Goal: Transaction & Acquisition: Purchase product/service

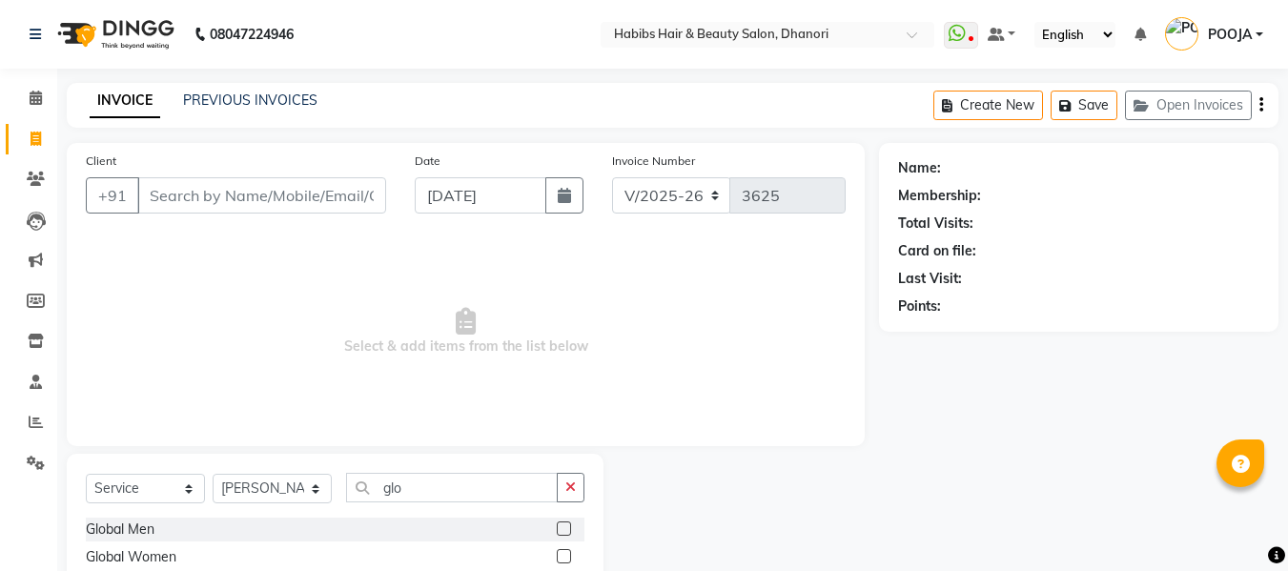
select select "4967"
select select "service"
select select "35846"
click at [215, 190] on input "Client" at bounding box center [261, 195] width 249 height 36
type input "78785870613"
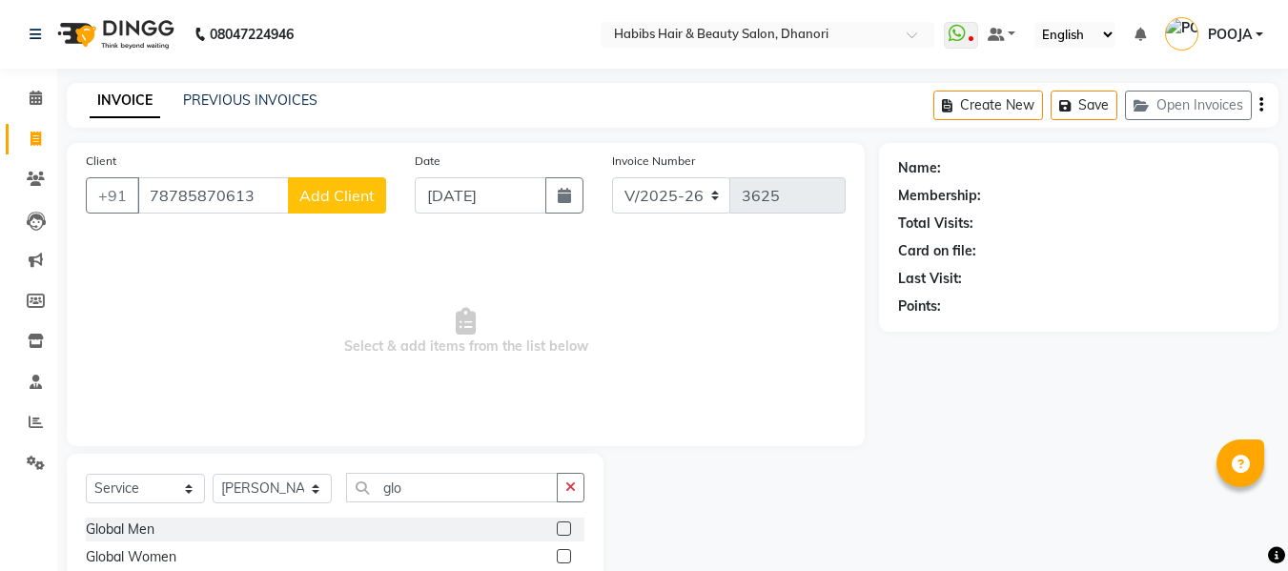
click at [344, 193] on span "Add Client" at bounding box center [336, 195] width 75 height 19
select select "22"
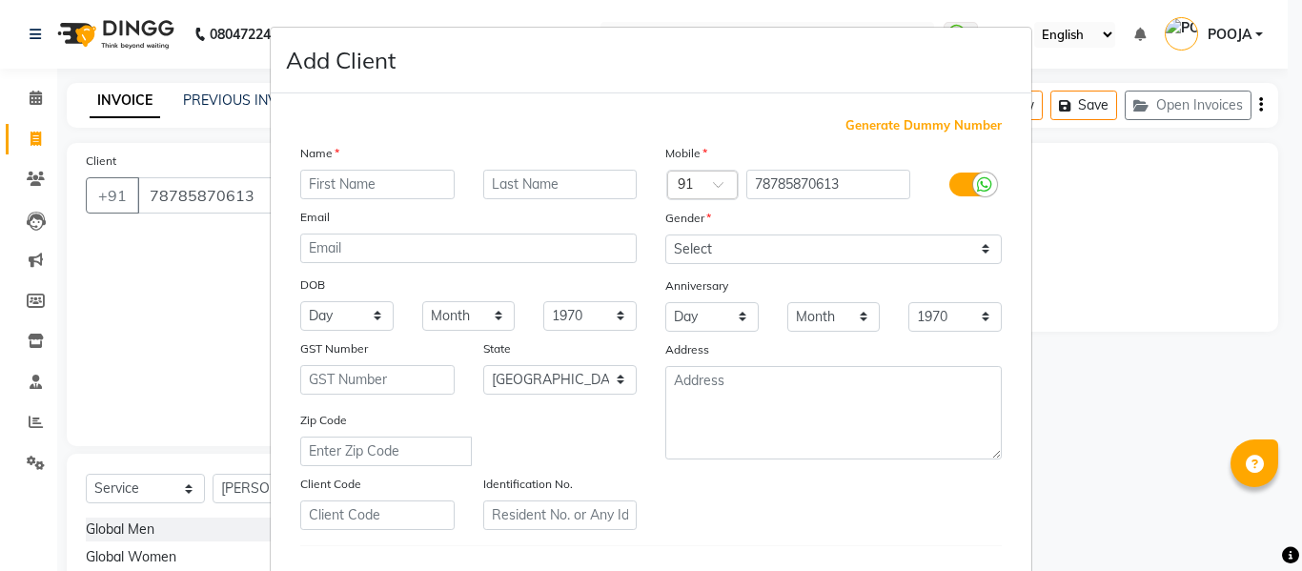
click at [366, 175] on input "text" at bounding box center [377, 185] width 154 height 30
type input "[PERSON_NAME]"
click at [838, 250] on select "Select [DEMOGRAPHIC_DATA] [DEMOGRAPHIC_DATA] Other Prefer Not To Say" at bounding box center [833, 250] width 337 height 30
select select "[DEMOGRAPHIC_DATA]"
click at [665, 235] on select "Select [DEMOGRAPHIC_DATA] [DEMOGRAPHIC_DATA] Other Prefer Not To Say" at bounding box center [833, 250] width 337 height 30
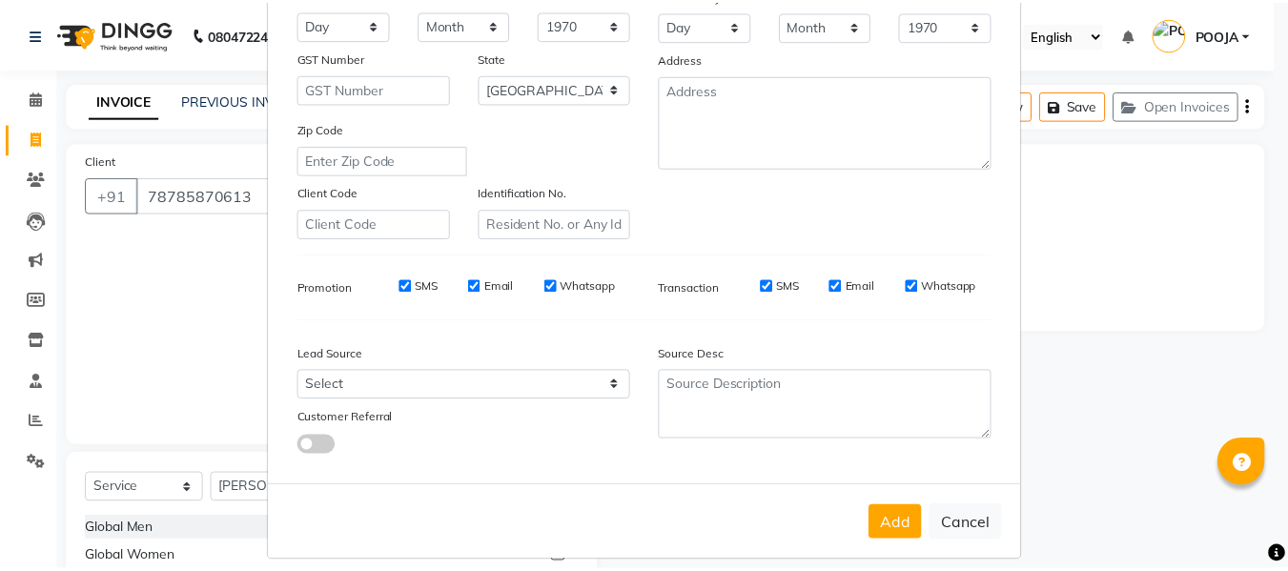
scroll to position [309, 0]
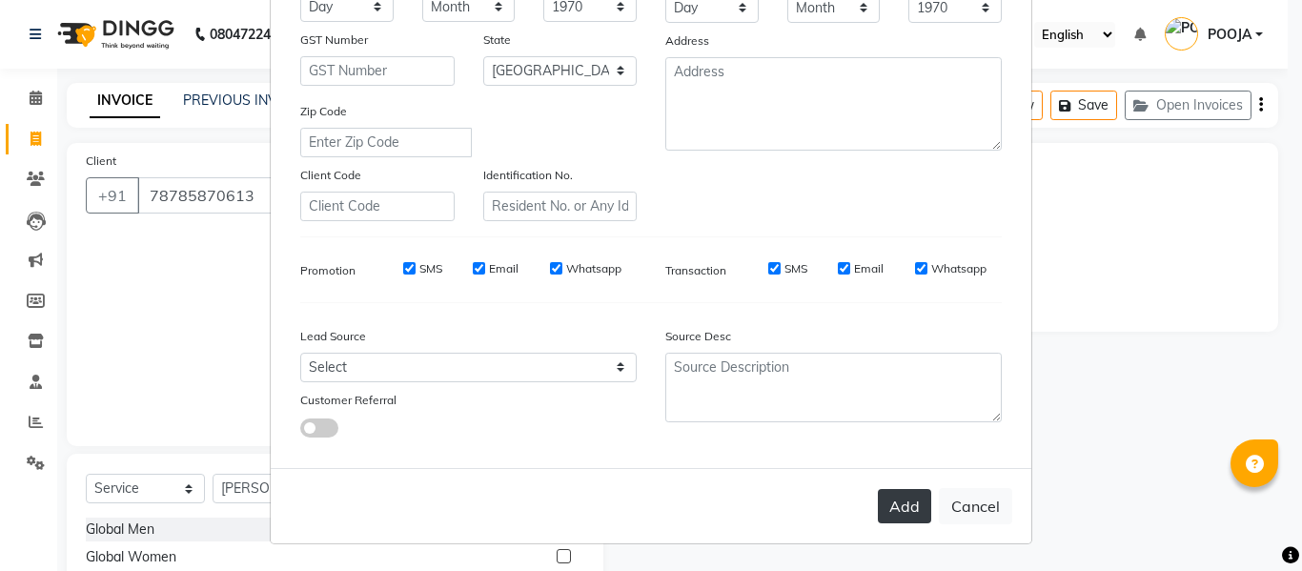
click at [898, 504] on button "Add" at bounding box center [904, 506] width 53 height 34
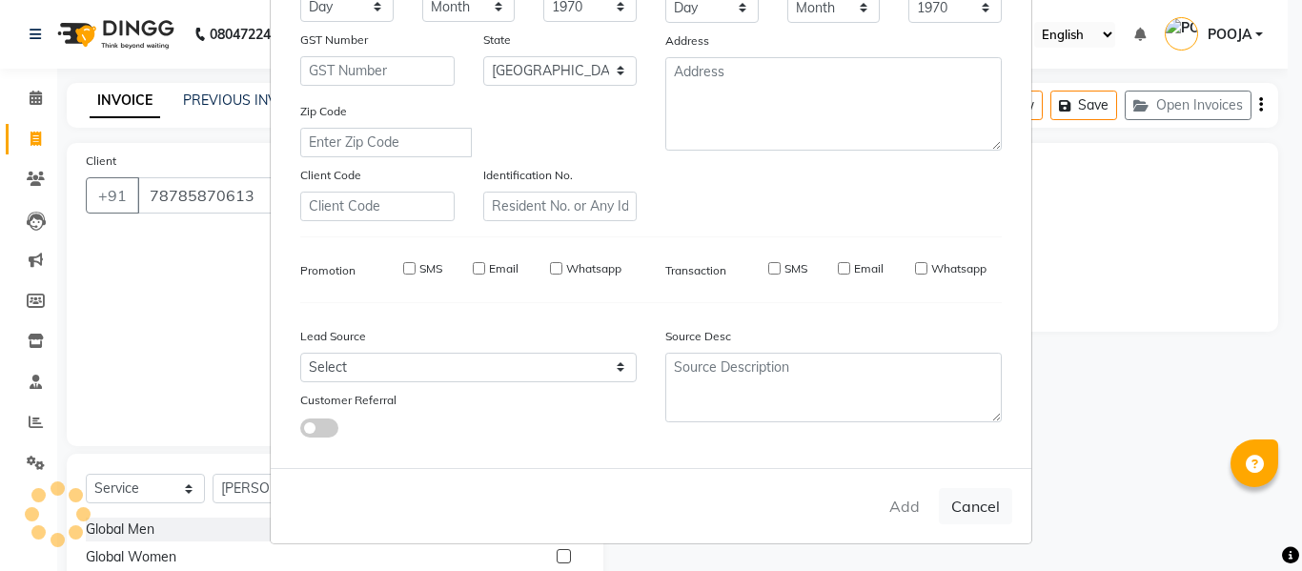
type input "78*******13"
select select
select select "null"
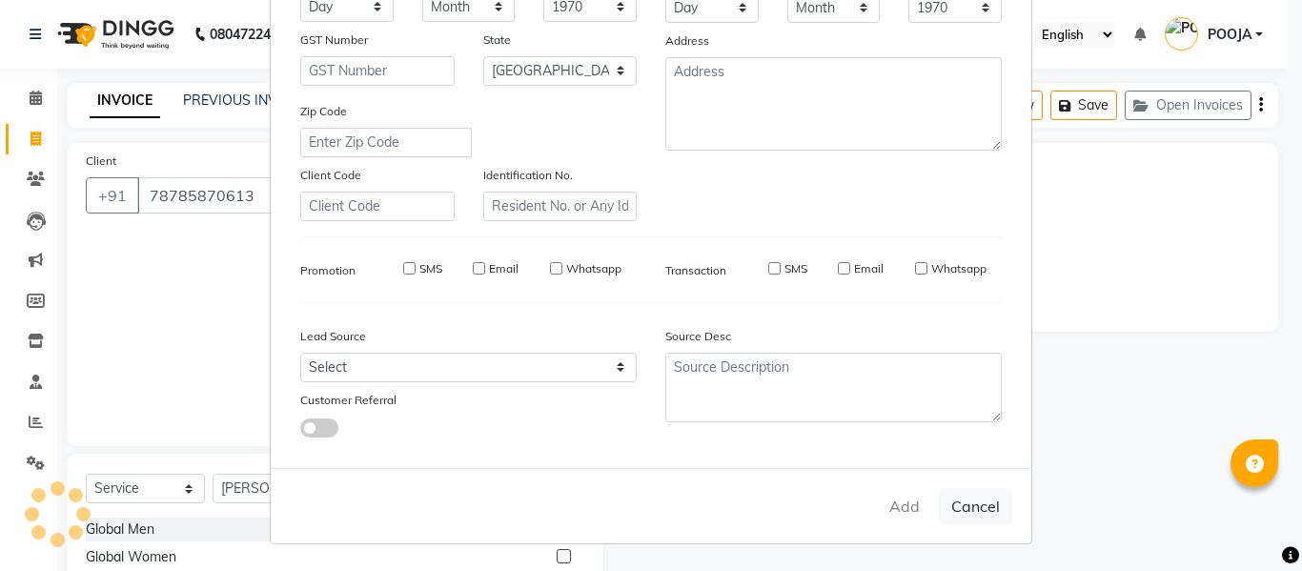
select select
checkbox input "false"
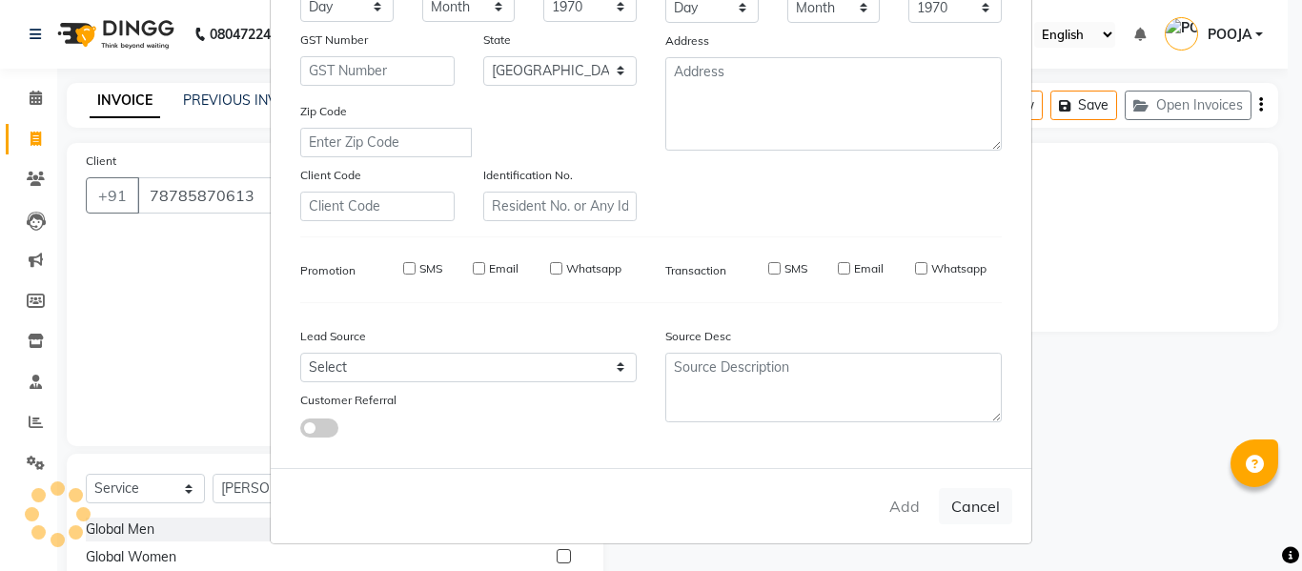
checkbox input "false"
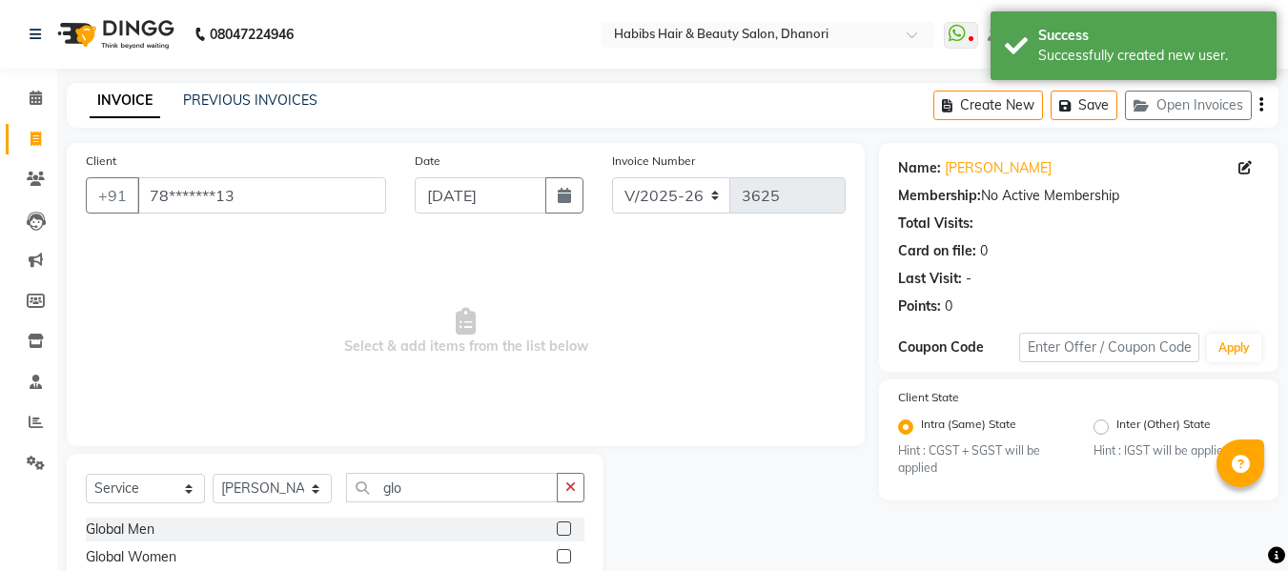
click at [557, 527] on label at bounding box center [564, 528] width 14 height 14
click at [557, 527] on input "checkbox" at bounding box center [563, 529] width 12 height 12
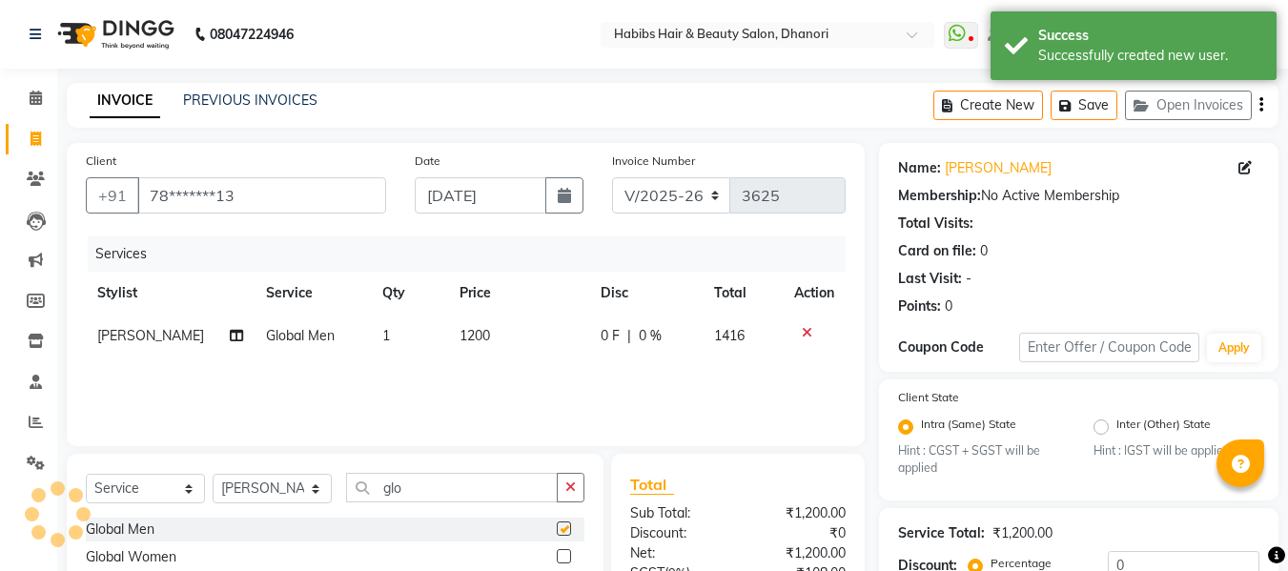
checkbox input "false"
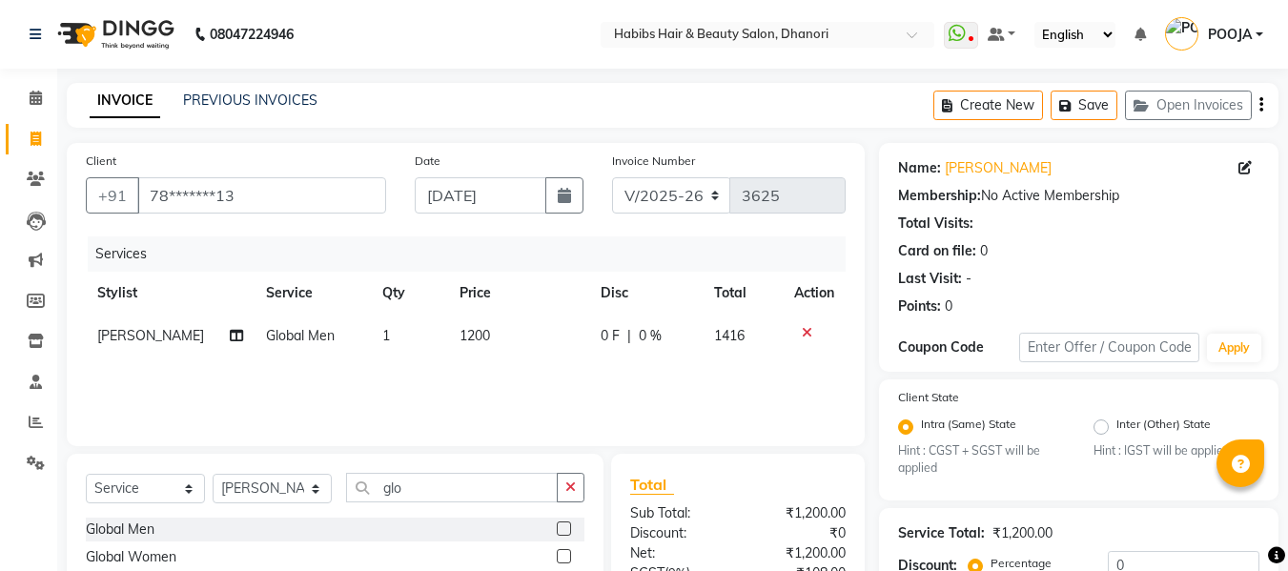
click at [487, 340] on td "1200" at bounding box center [518, 336] width 141 height 43
select select "35846"
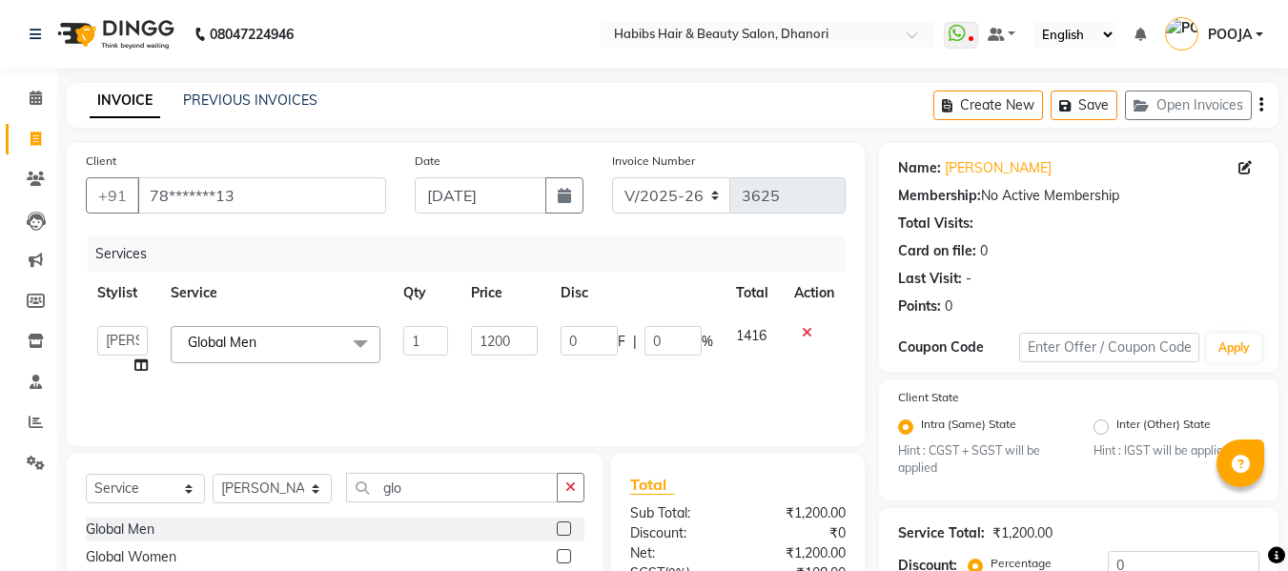
click at [487, 340] on input "1200" at bounding box center [504, 341] width 66 height 30
type input "1800"
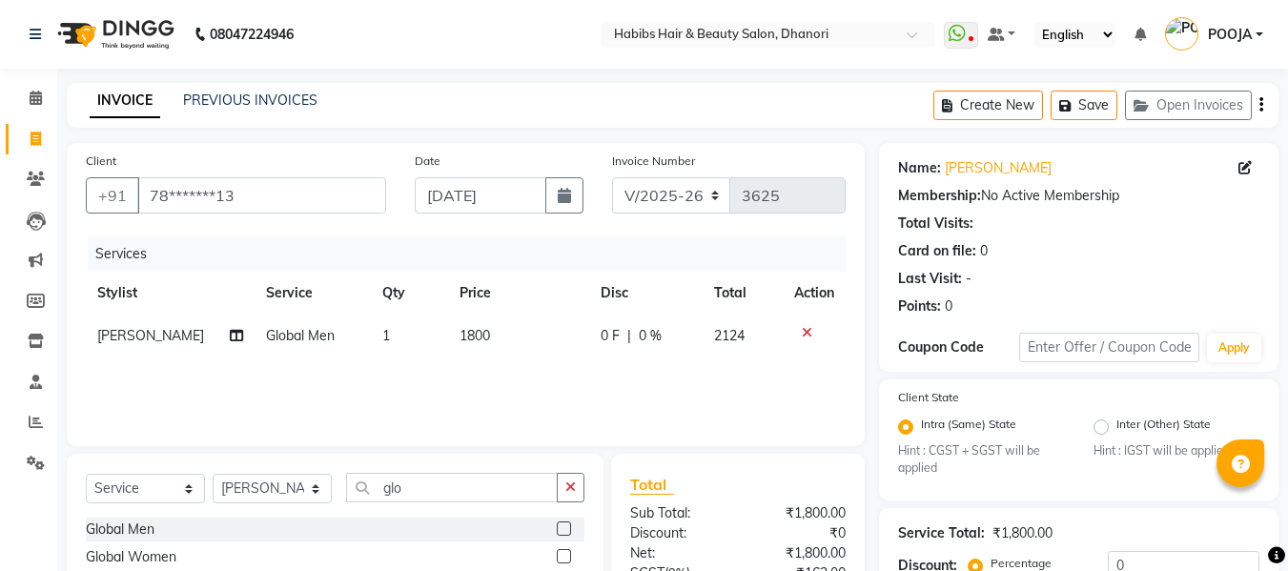
click at [641, 334] on span "0 %" at bounding box center [650, 336] width 23 height 20
select select "35846"
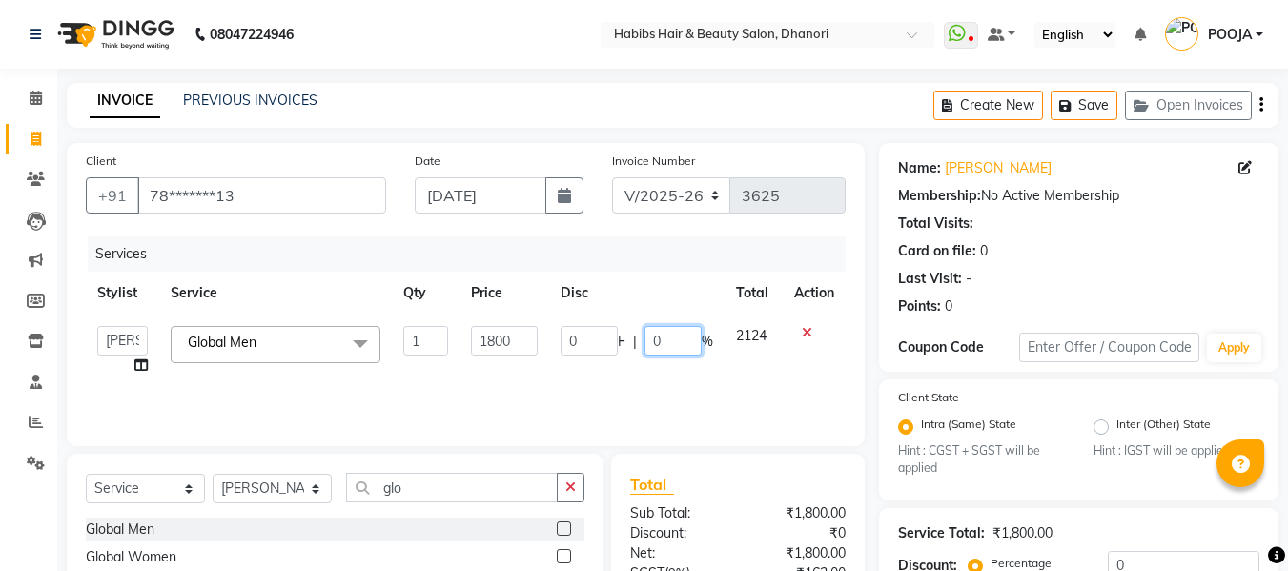
click at [681, 338] on input "0" at bounding box center [672, 341] width 57 height 30
type input "20"
click at [677, 387] on div "Services Stylist Service Qty Price Disc Total Action Admin [PERSON_NAME] DIVYA …" at bounding box center [466, 331] width 760 height 191
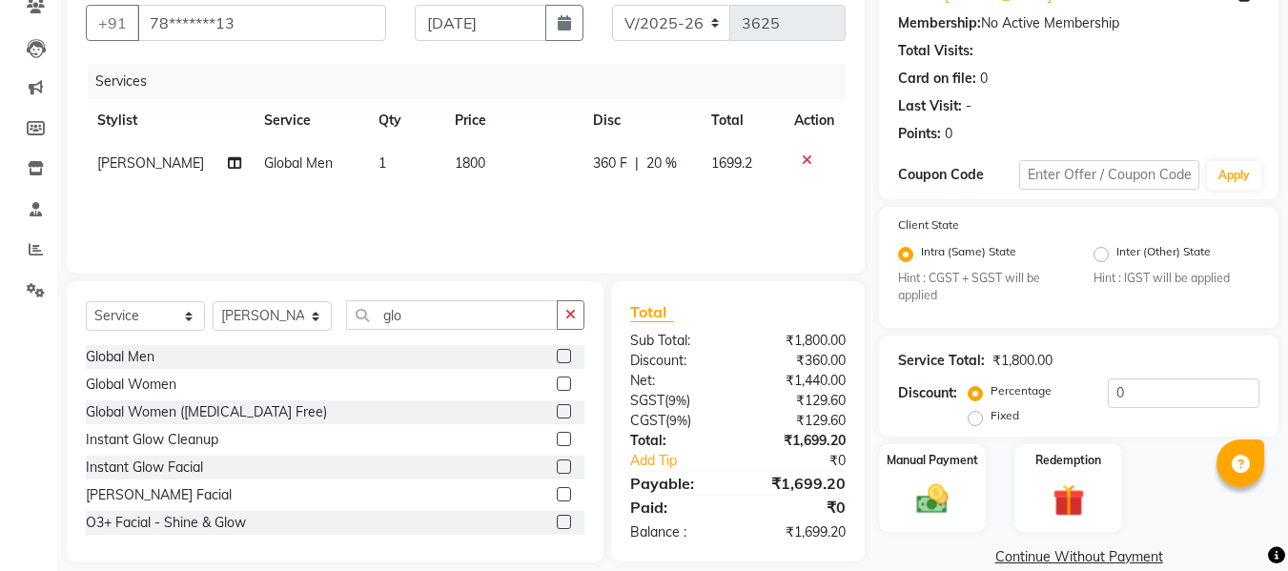
scroll to position [174, 0]
click at [441, 317] on input "glo" at bounding box center [452, 314] width 212 height 30
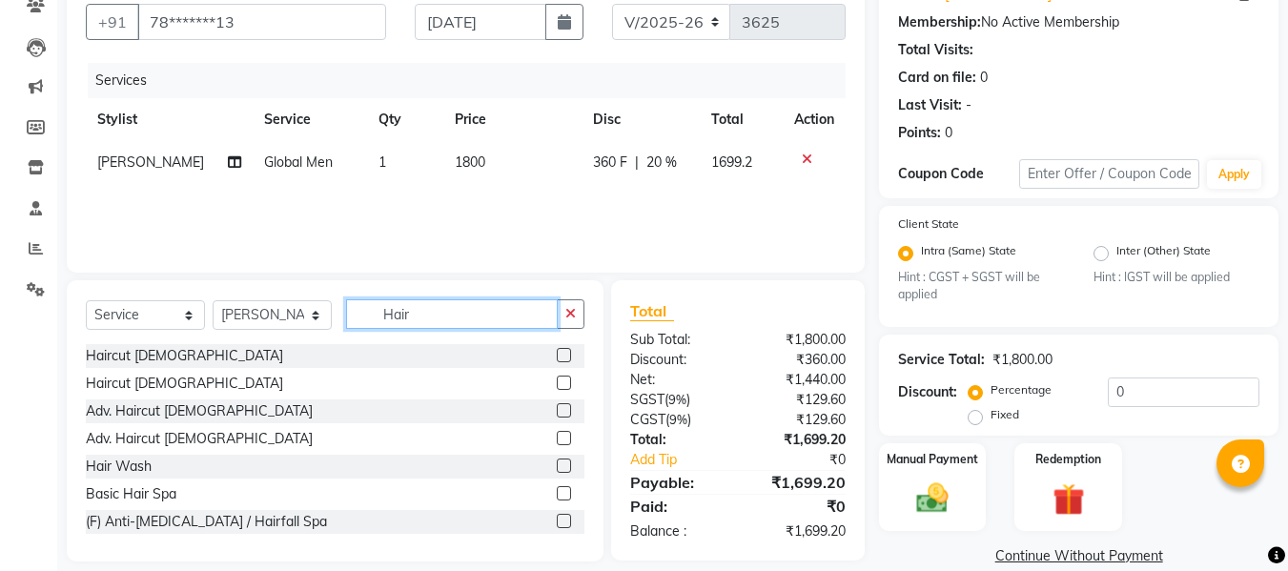
type input "Hair"
click at [557, 357] on label at bounding box center [564, 355] width 14 height 14
click at [557, 357] on input "checkbox" at bounding box center [563, 356] width 12 height 12
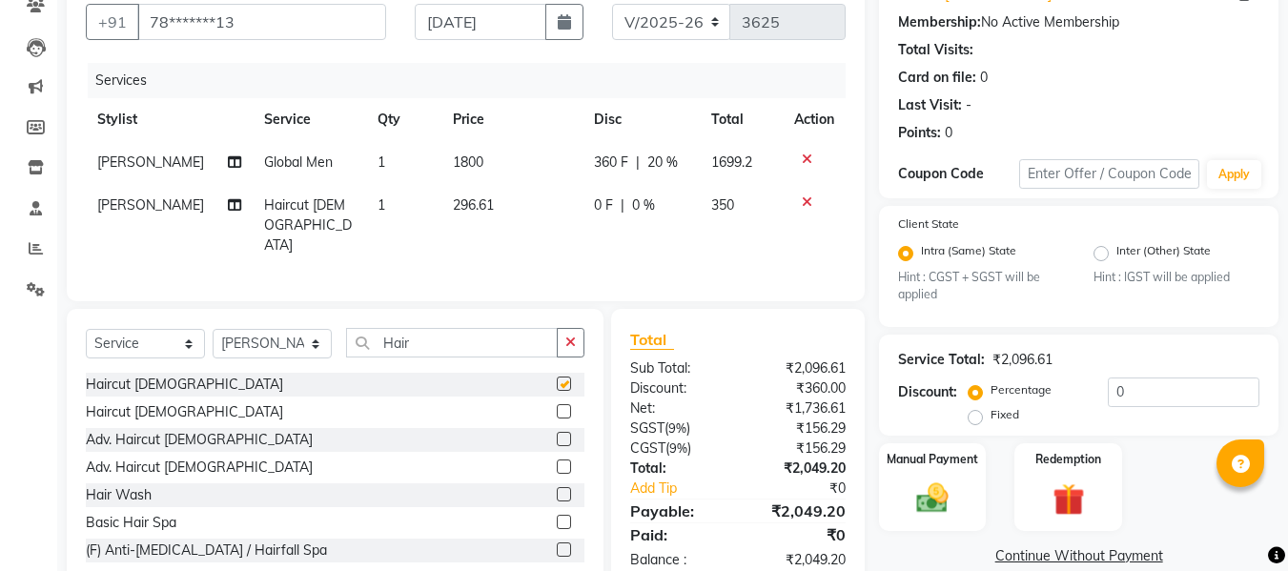
checkbox input "false"
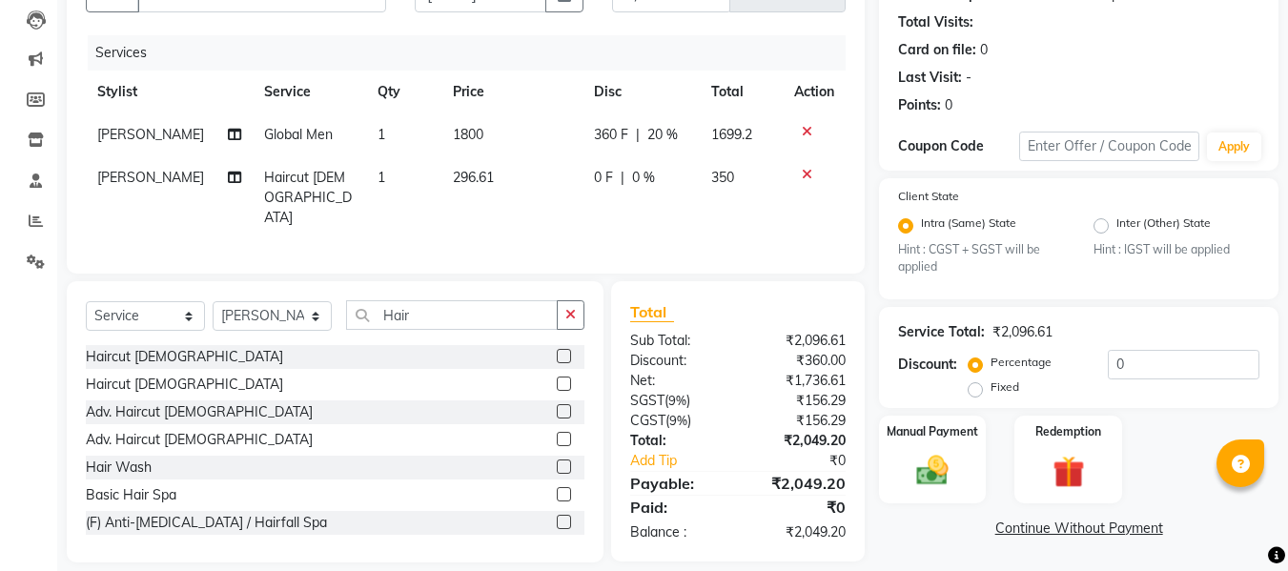
click at [482, 174] on span "296.61" at bounding box center [473, 177] width 41 height 17
select select "35846"
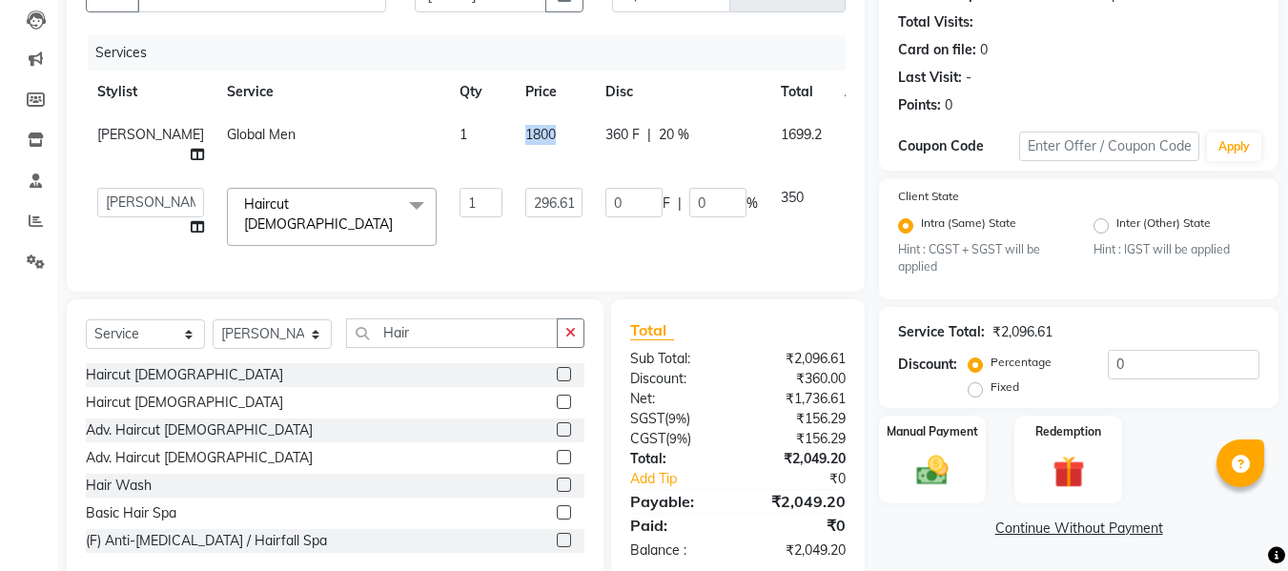
click at [514, 174] on td "1800" at bounding box center [554, 144] width 80 height 63
select select "35846"
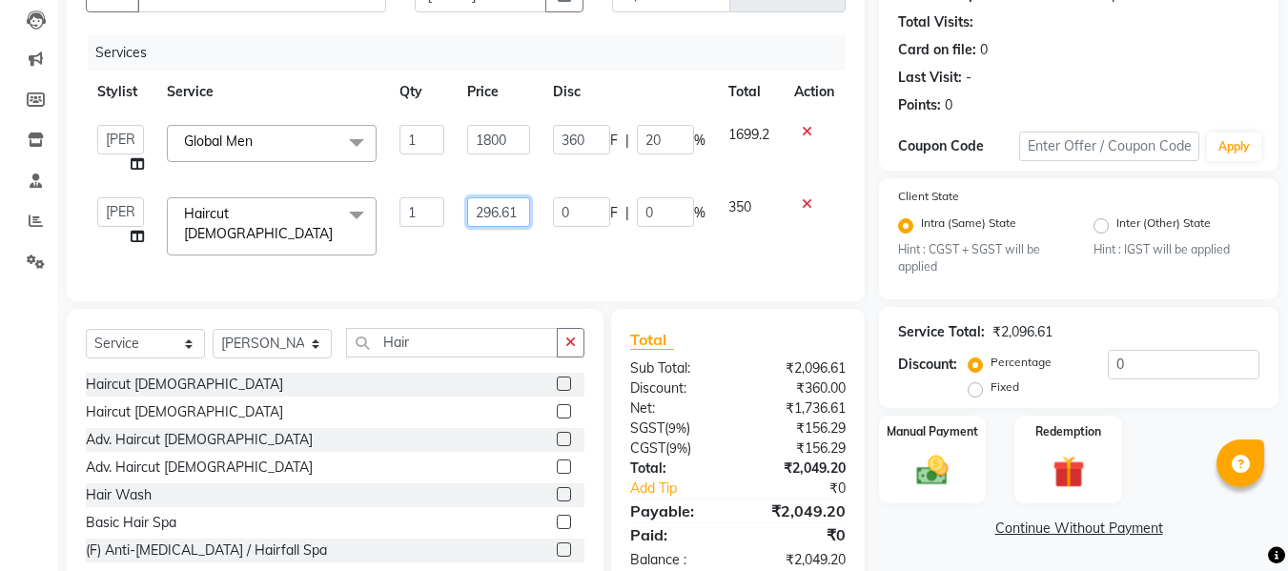
click at [524, 214] on input "296.61" at bounding box center [498, 212] width 63 height 30
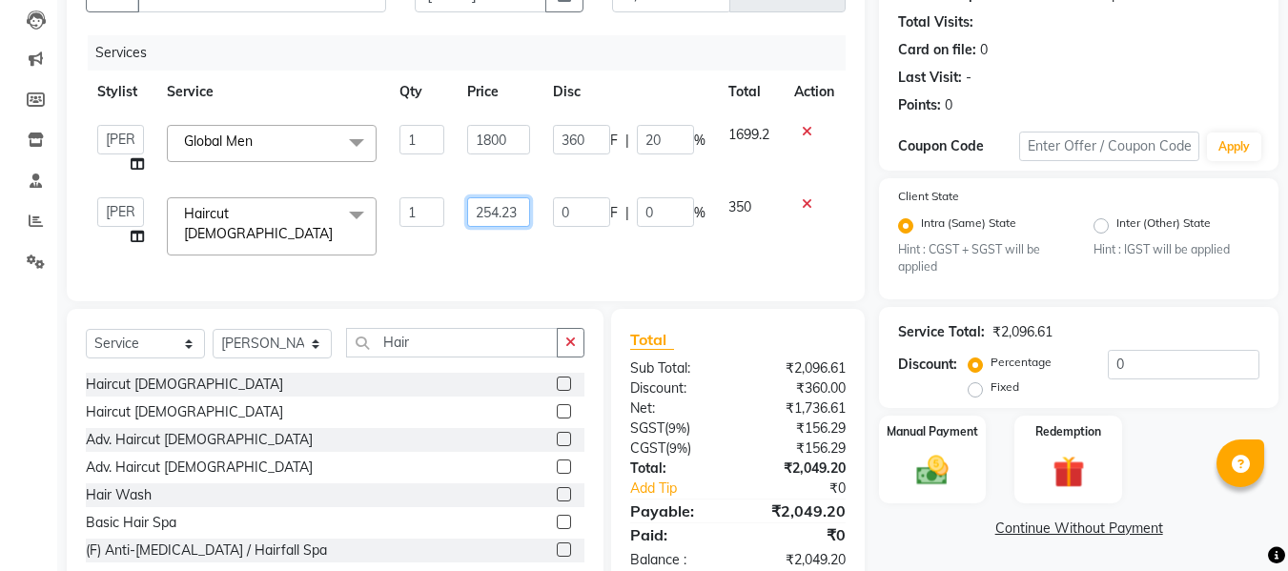
type input "254.237"
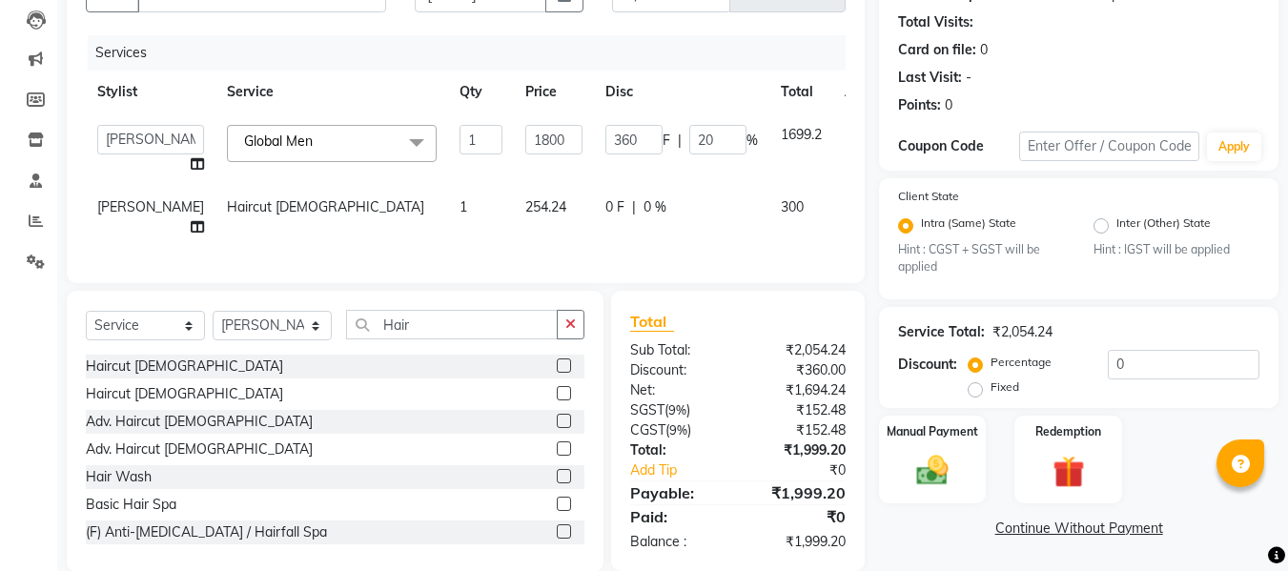
click at [521, 255] on div "Services Stylist Service Qty Price Disc Total Action Admin [PERSON_NAME] DIVYA …" at bounding box center [466, 149] width 760 height 229
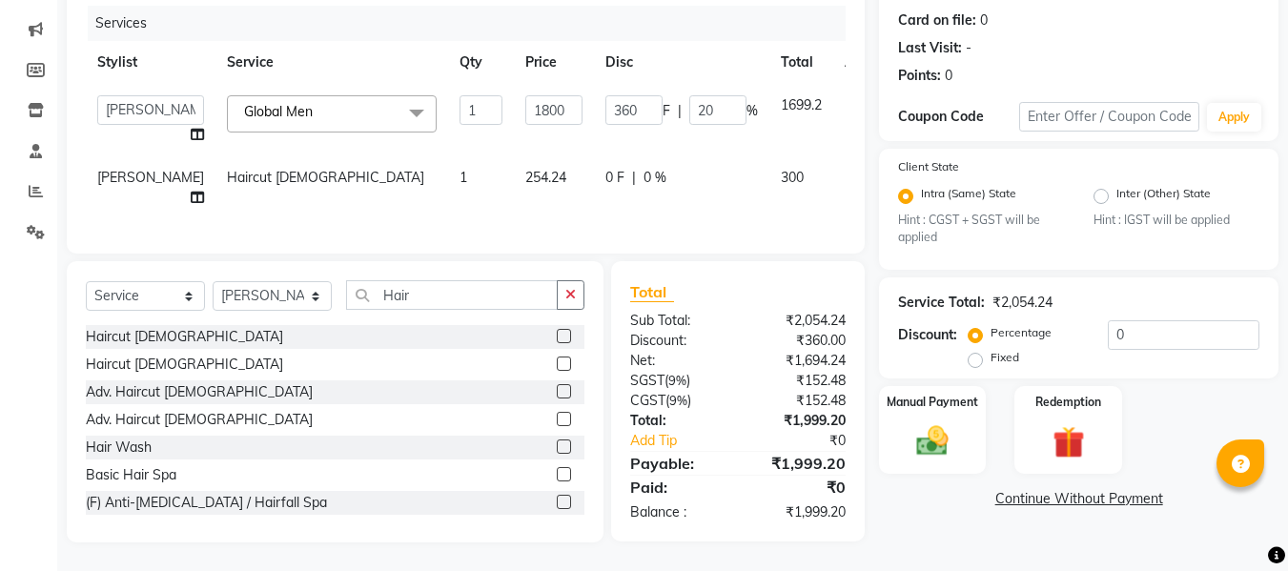
click at [527, 169] on span "254.24" at bounding box center [545, 177] width 41 height 17
select select "35846"
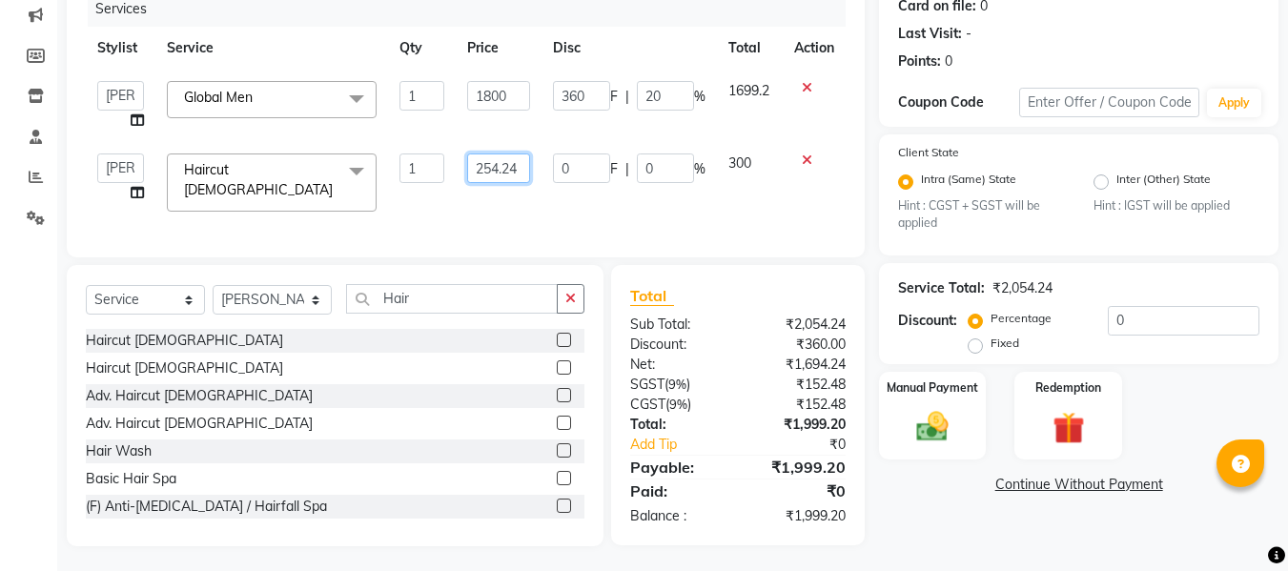
click at [520, 164] on input "254.24" at bounding box center [498, 168] width 63 height 30
type input "255"
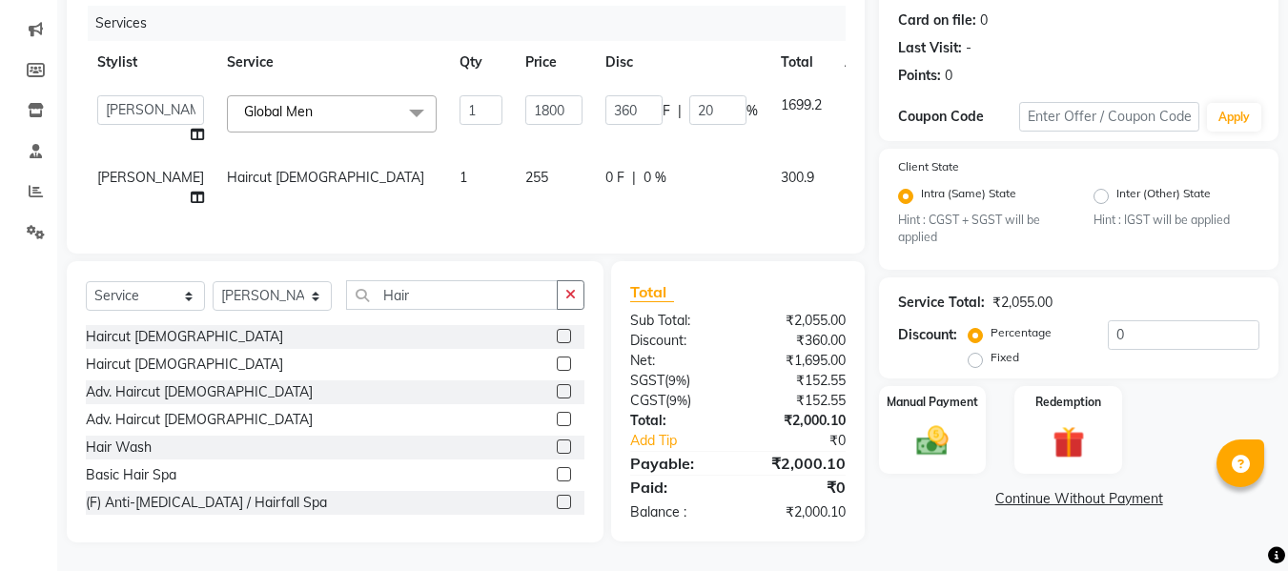
click at [520, 201] on td "255" at bounding box center [554, 187] width 80 height 63
select select "35846"
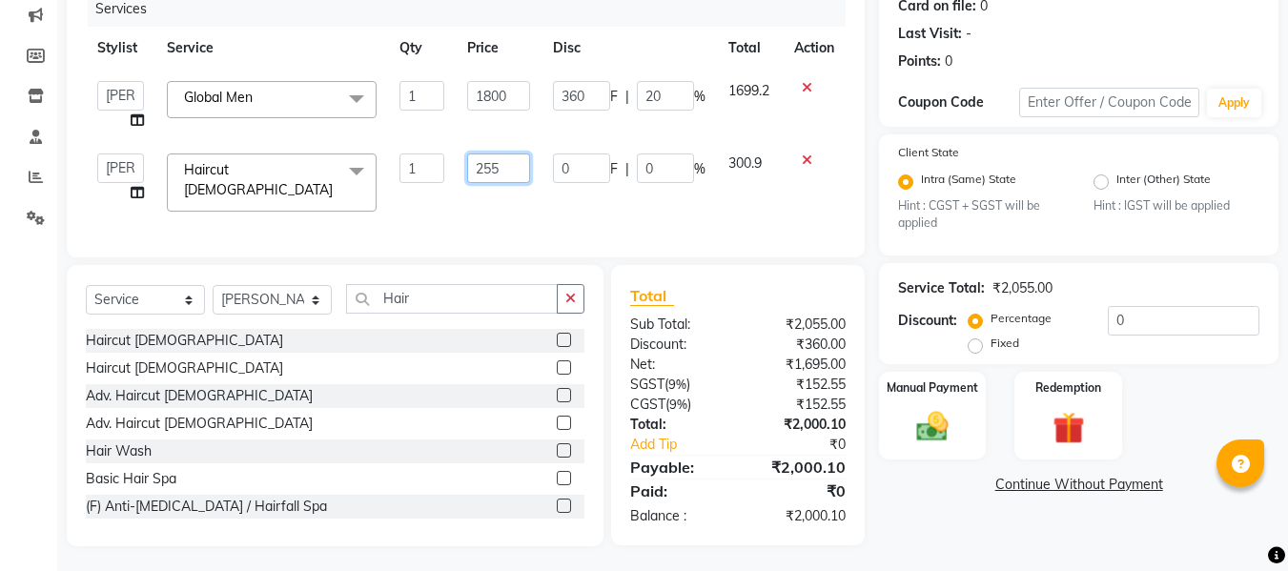
click at [484, 177] on input "255" at bounding box center [498, 168] width 63 height 30
click at [509, 155] on input "255" at bounding box center [498, 168] width 63 height 30
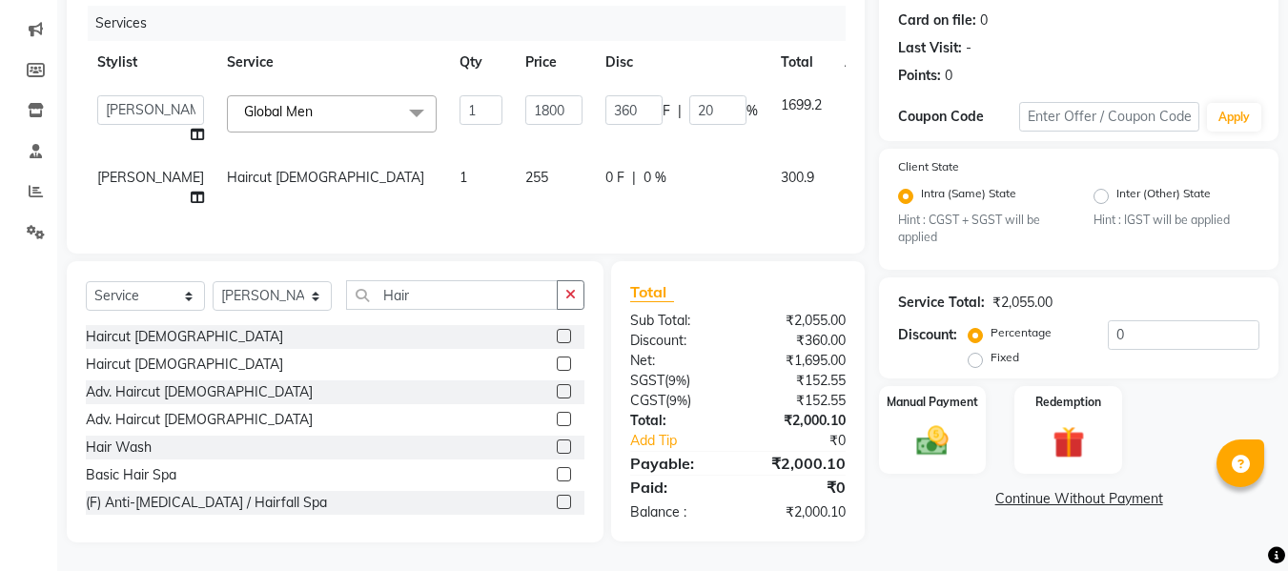
click at [480, 207] on div "Services Stylist Service Qty Price Disc Total Action Admin [PERSON_NAME] DIVYA …" at bounding box center [466, 120] width 760 height 229
click at [953, 429] on img at bounding box center [932, 441] width 53 height 38
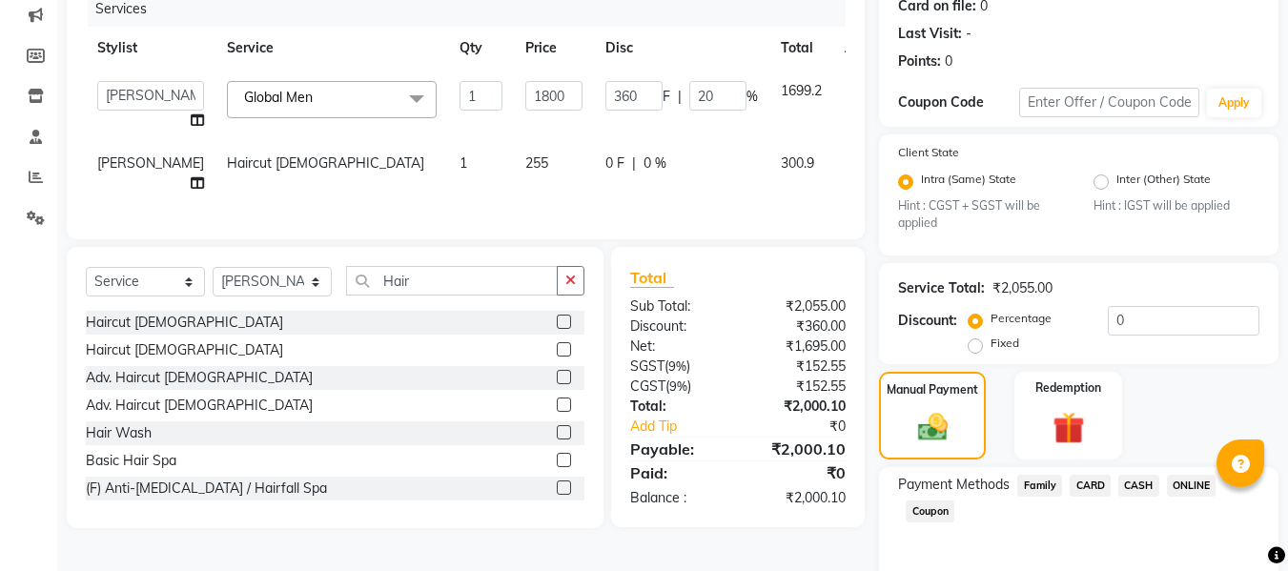
scroll to position [323, 0]
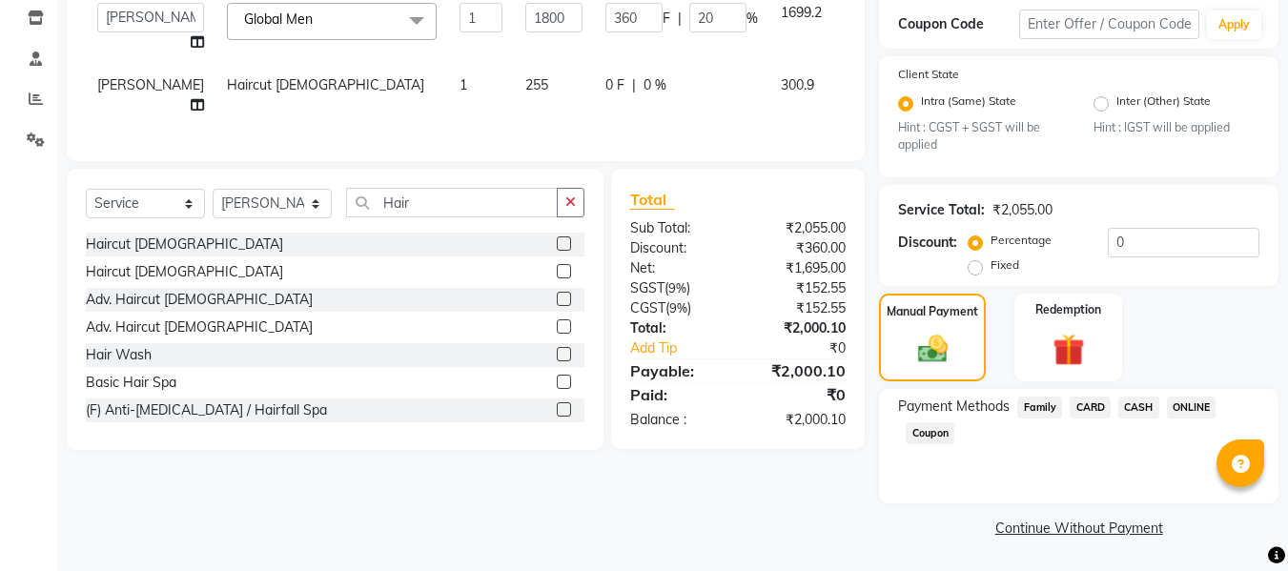
click at [1189, 411] on span "ONLINE" at bounding box center [1192, 408] width 50 height 22
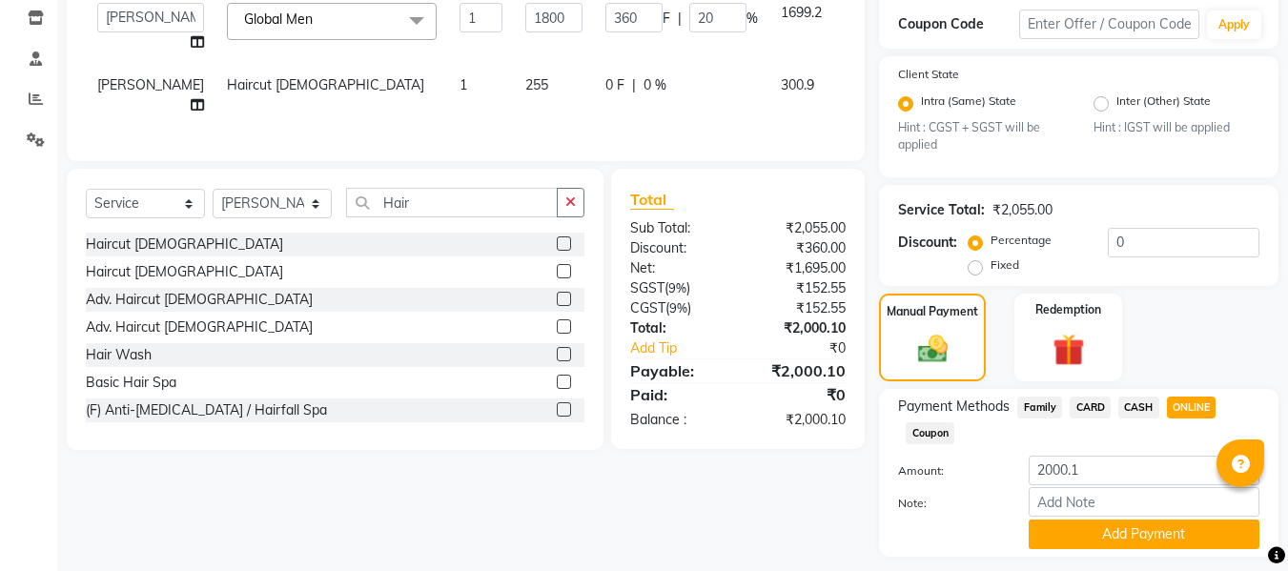
scroll to position [377, 0]
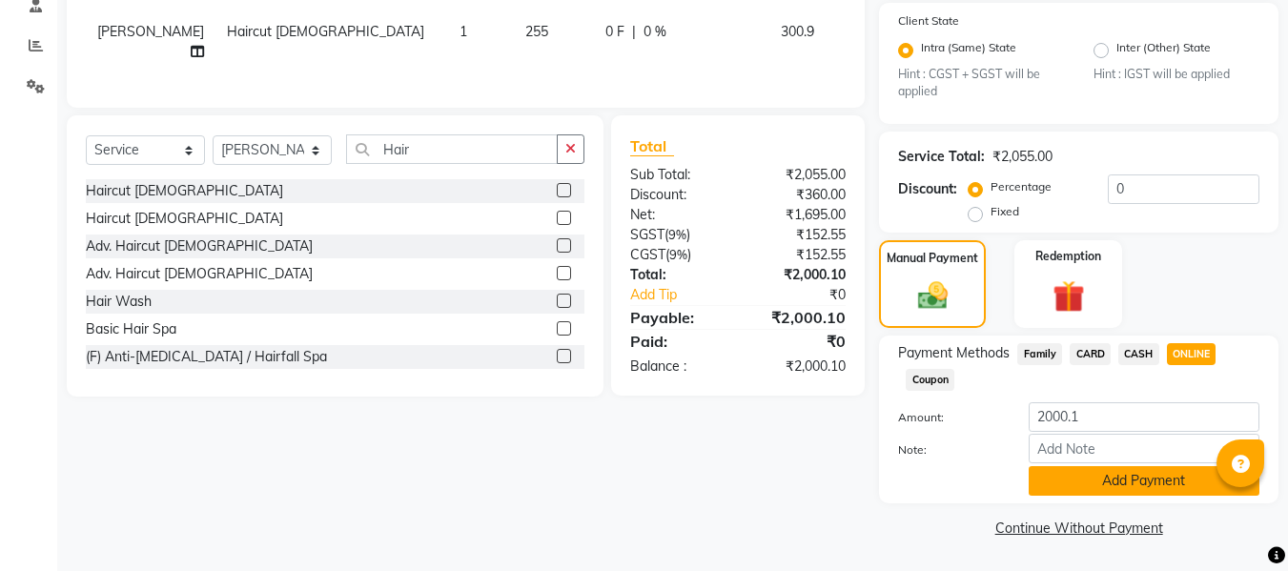
click at [1136, 485] on button "Add Payment" at bounding box center [1144, 481] width 231 height 30
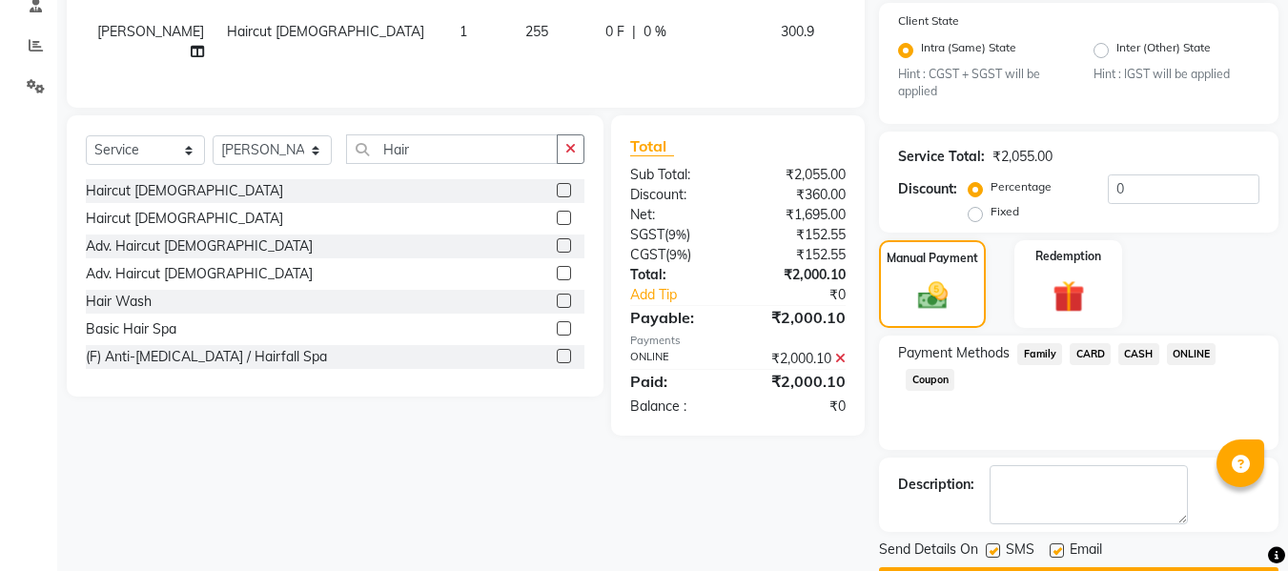
scroll to position [431, 0]
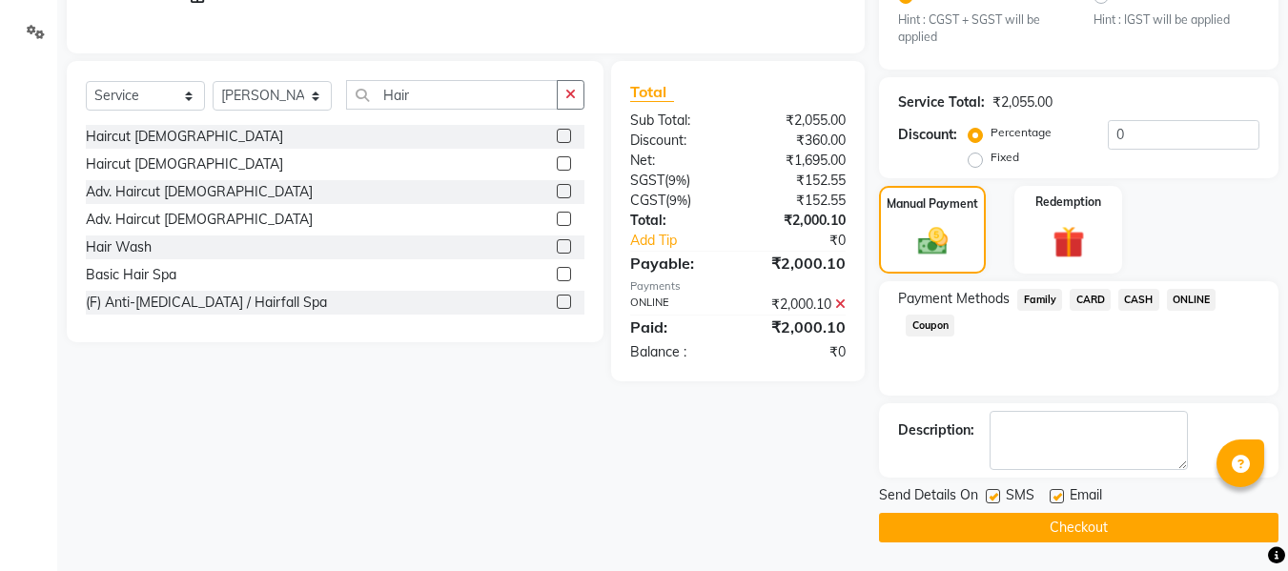
click at [1131, 513] on button "Checkout" at bounding box center [1078, 528] width 399 height 30
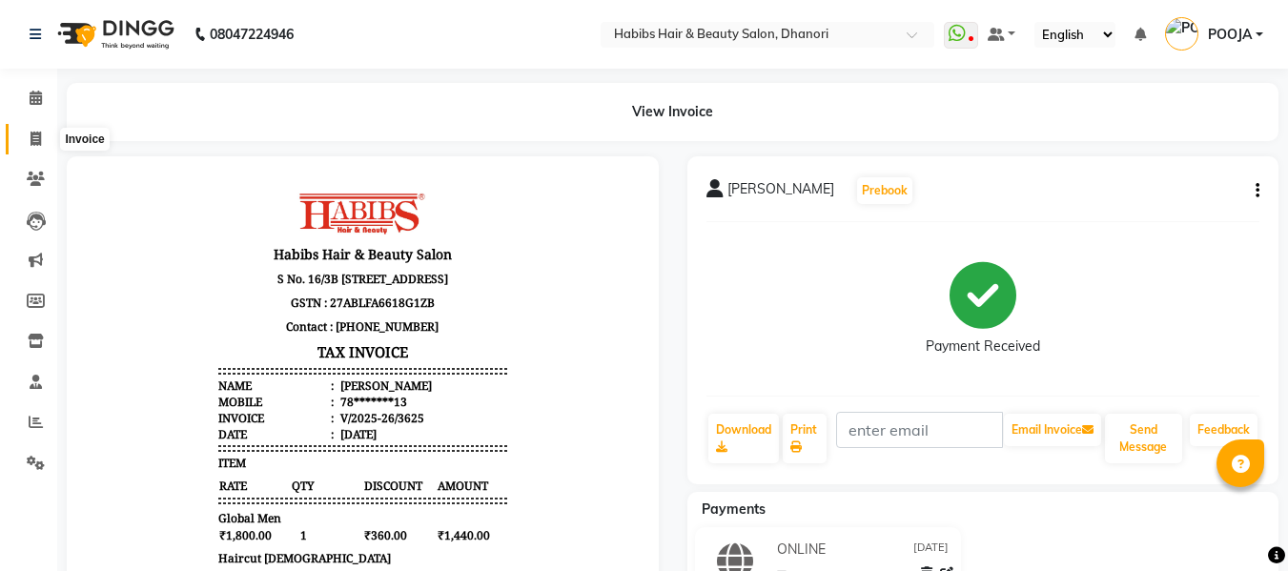
drag, startPoint x: 40, startPoint y: 117, endPoint x: 43, endPoint y: 141, distance: 24.0
click at [43, 141] on ul "Calendar Invoice Clients Leads Marketing Members Inventory Staff Reports Settin…" at bounding box center [28, 285] width 57 height 415
click at [43, 141] on span at bounding box center [35, 140] width 33 height 22
select select "service"
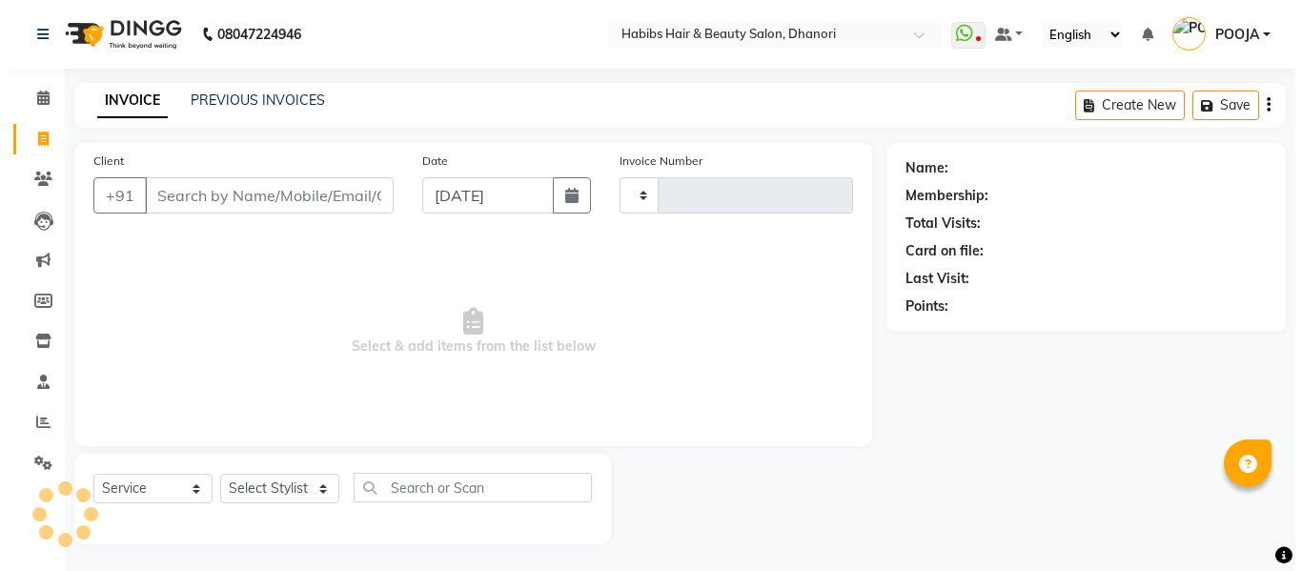
scroll to position [2, 0]
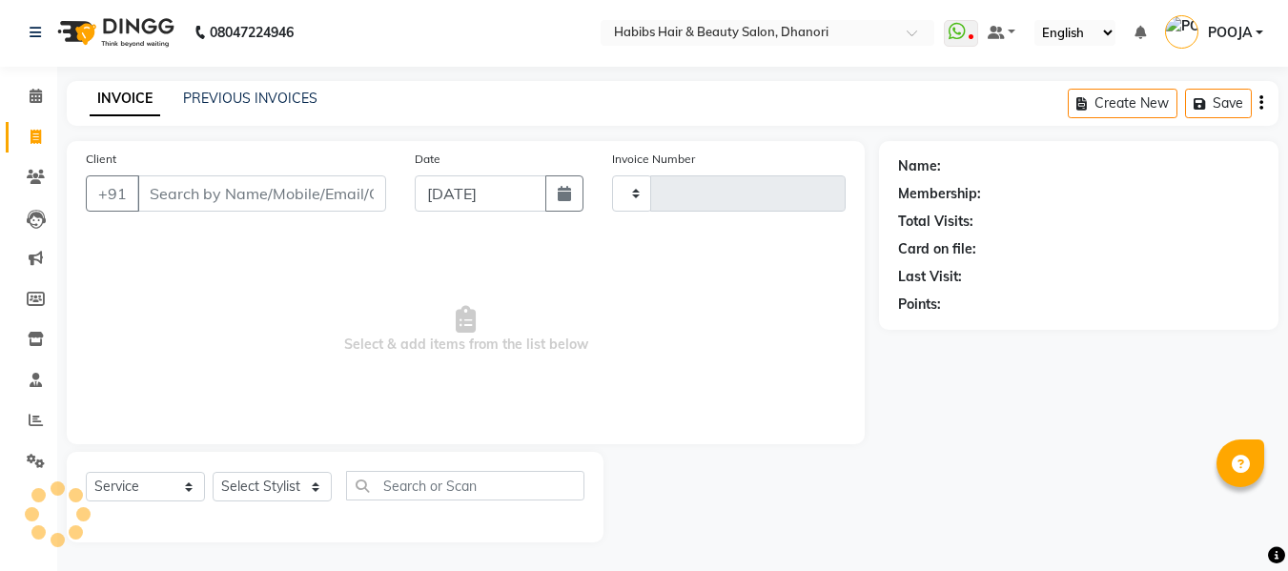
type input "3626"
select select "4967"
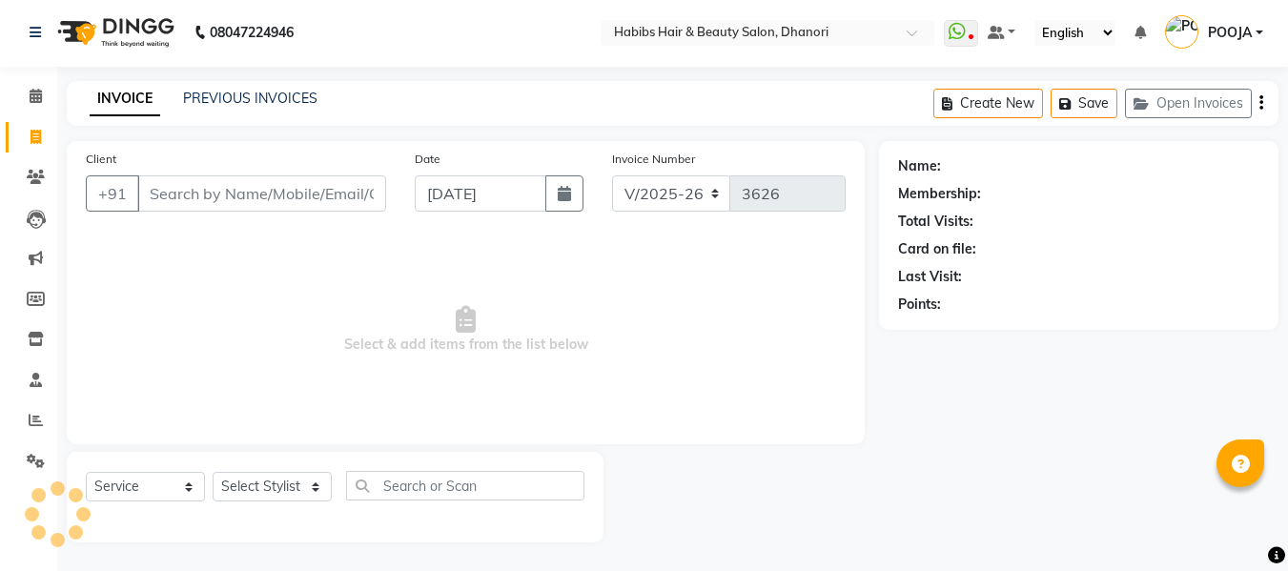
click at [214, 183] on input "Client" at bounding box center [261, 193] width 249 height 36
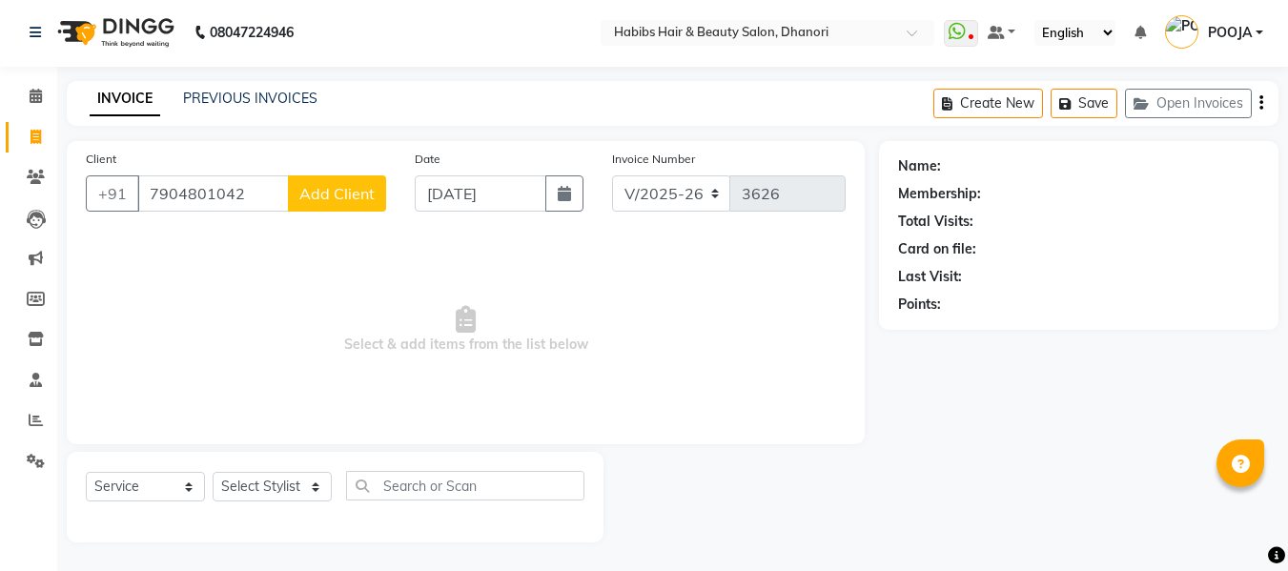
type input "7904801042"
click at [337, 200] on span "Add Client" at bounding box center [336, 193] width 75 height 19
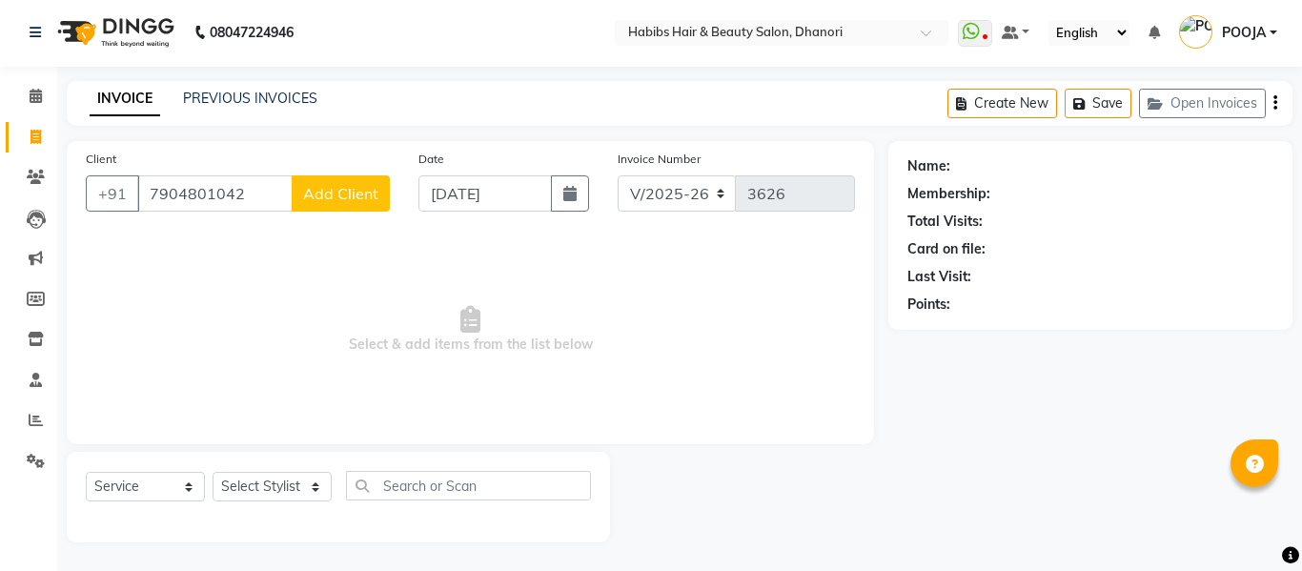
select select "22"
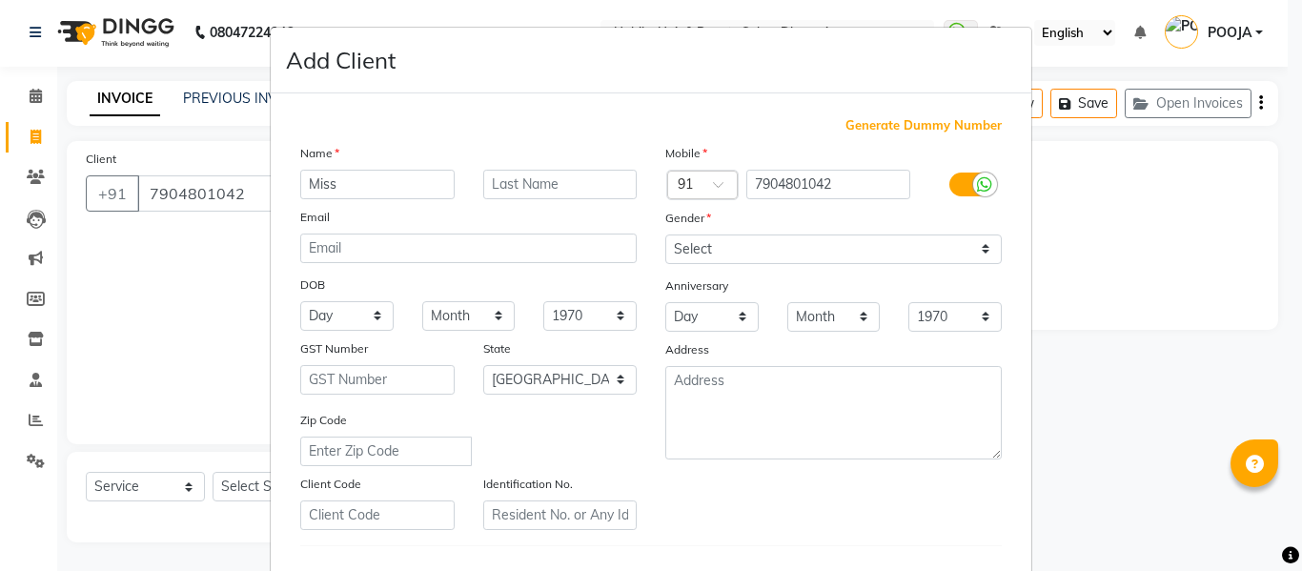
type input "Miss"
type input "[PERSON_NAME]"
click at [695, 250] on select "Select [DEMOGRAPHIC_DATA] [DEMOGRAPHIC_DATA] Other Prefer Not To Say" at bounding box center [833, 250] width 337 height 30
click at [665, 235] on select "Select [DEMOGRAPHIC_DATA] [DEMOGRAPHIC_DATA] Other Prefer Not To Say" at bounding box center [833, 250] width 337 height 30
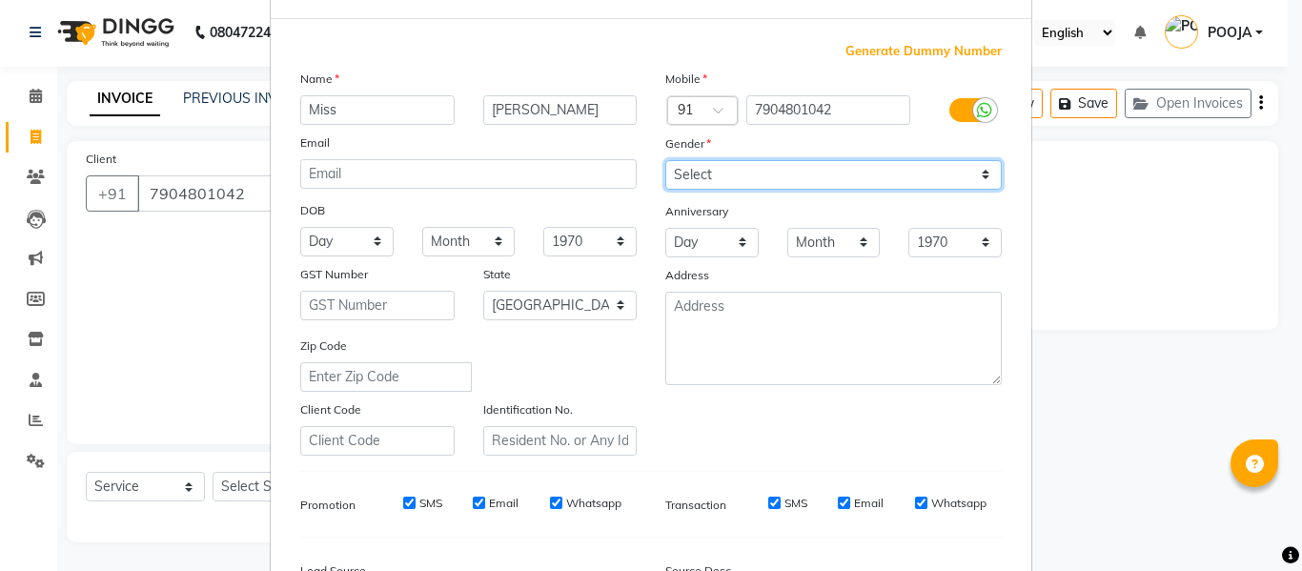
scroll to position [75, 0]
click at [805, 170] on select "Select [DEMOGRAPHIC_DATA] [DEMOGRAPHIC_DATA] Other Prefer Not To Say" at bounding box center [833, 174] width 337 height 30
select select "[DEMOGRAPHIC_DATA]"
click at [665, 159] on select "Select [DEMOGRAPHIC_DATA] [DEMOGRAPHIC_DATA] Other Prefer Not To Say" at bounding box center [833, 174] width 337 height 30
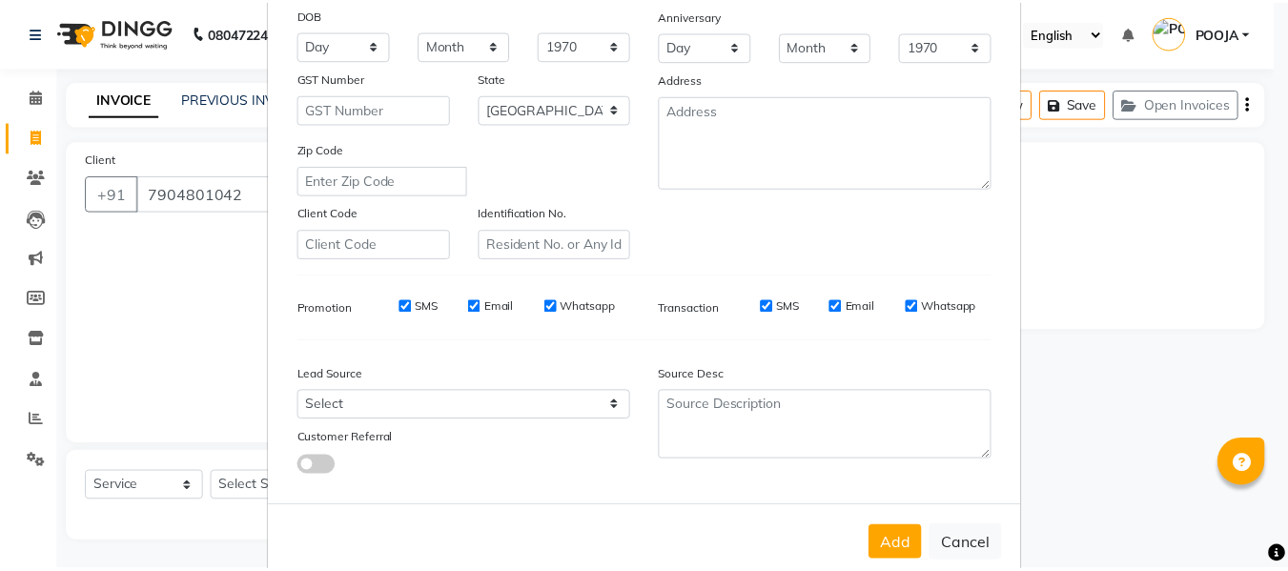
scroll to position [309, 0]
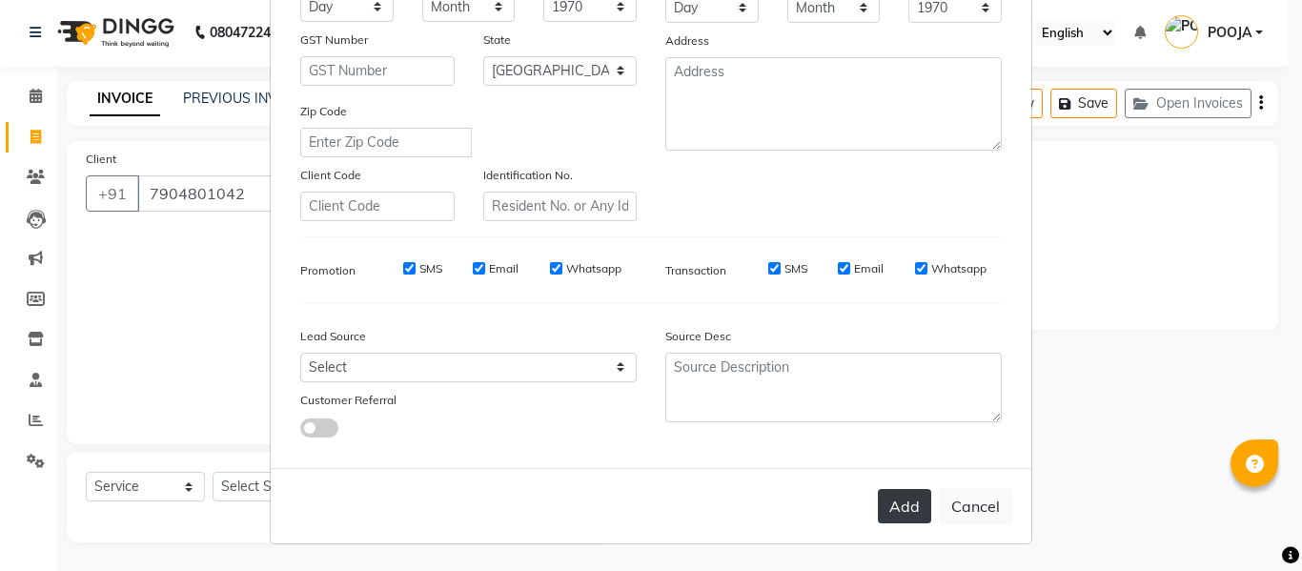
click at [909, 502] on button "Add" at bounding box center [904, 506] width 53 height 34
type input "79******42"
select select
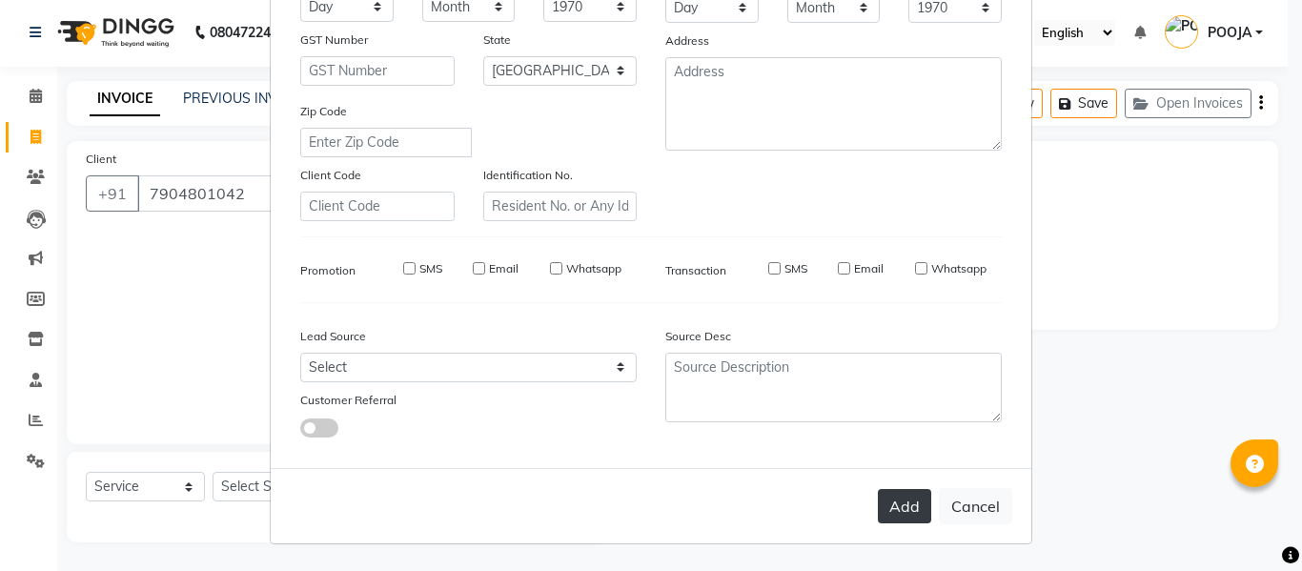
select select "null"
select select
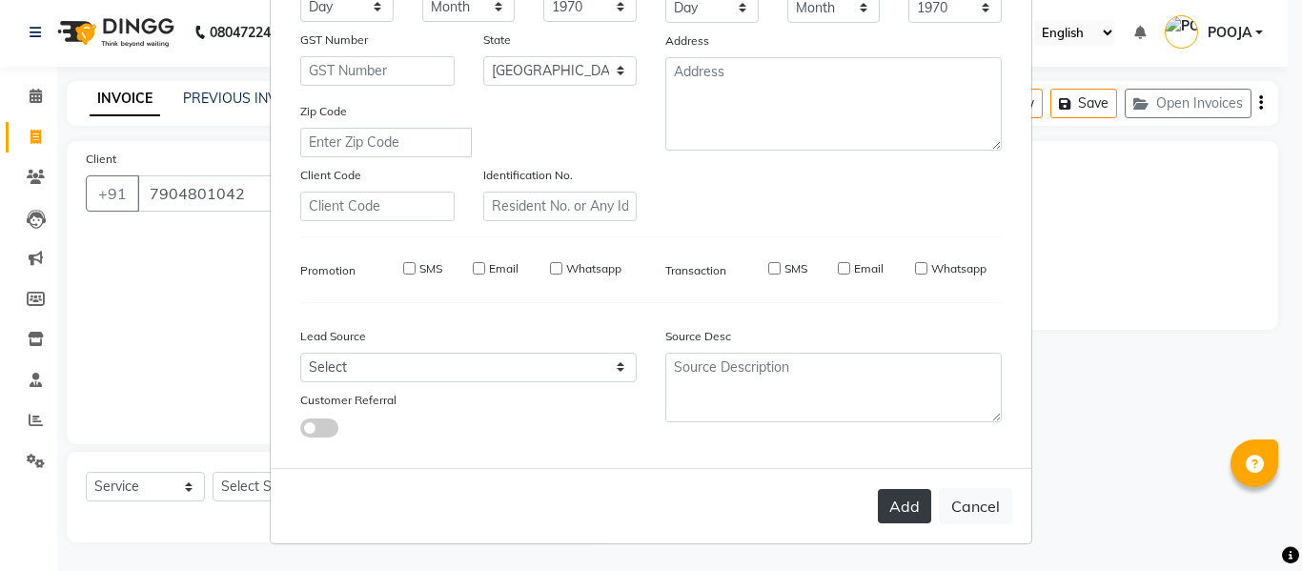
checkbox input "false"
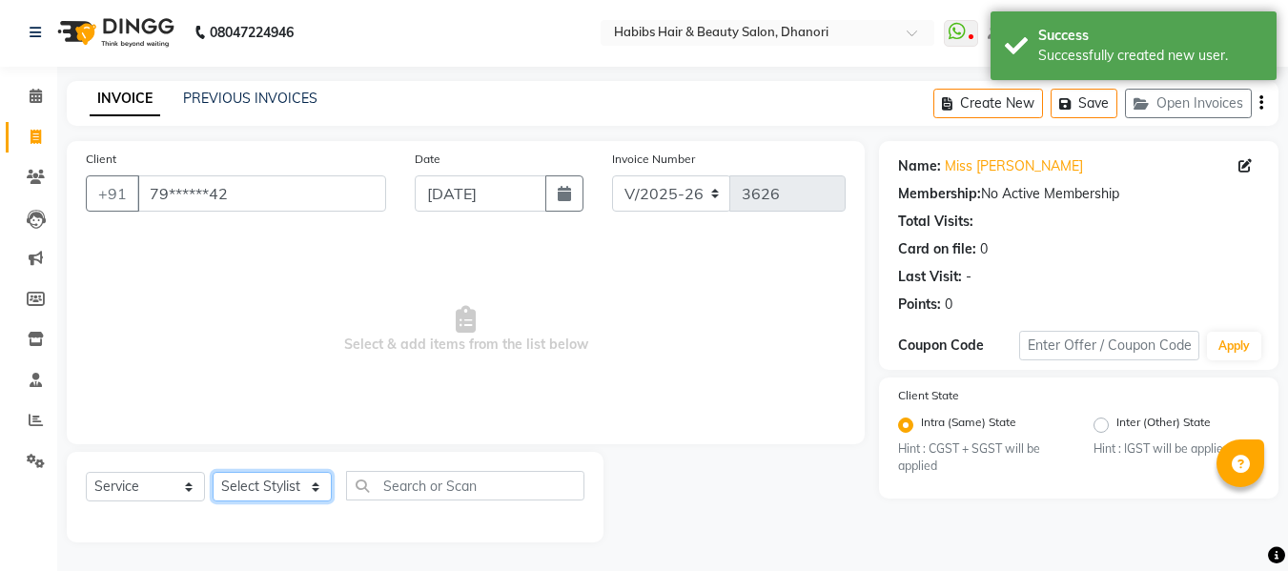
click at [271, 485] on select "Select Stylist Admin [PERSON_NAME] [PERSON_NAME] DIVYA [PERSON_NAME] [PERSON_NA…" at bounding box center [272, 487] width 119 height 30
select select "41588"
click at [213, 472] on select "Select Stylist Admin [PERSON_NAME] [PERSON_NAME] DIVYA [PERSON_NAME] [PERSON_NA…" at bounding box center [272, 487] width 119 height 30
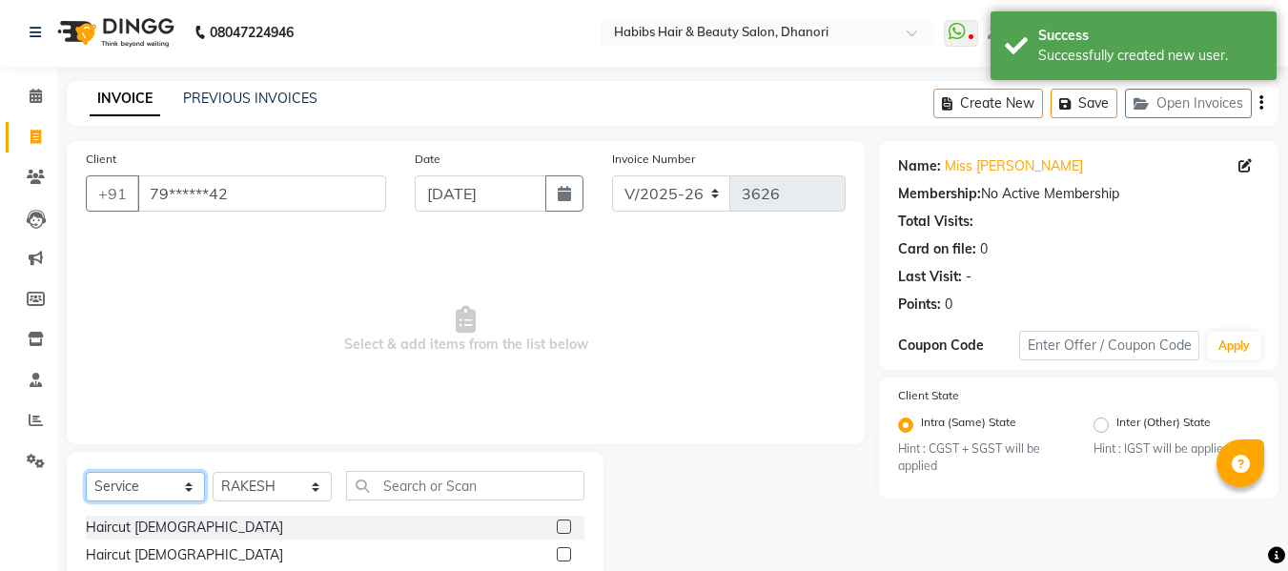
click at [145, 486] on select "Select Service Product Membership Package Voucher Prepaid Gift Card" at bounding box center [145, 487] width 119 height 30
click at [86, 472] on select "Select Service Product Membership Package Voucher Prepaid Gift Card" at bounding box center [145, 487] width 119 height 30
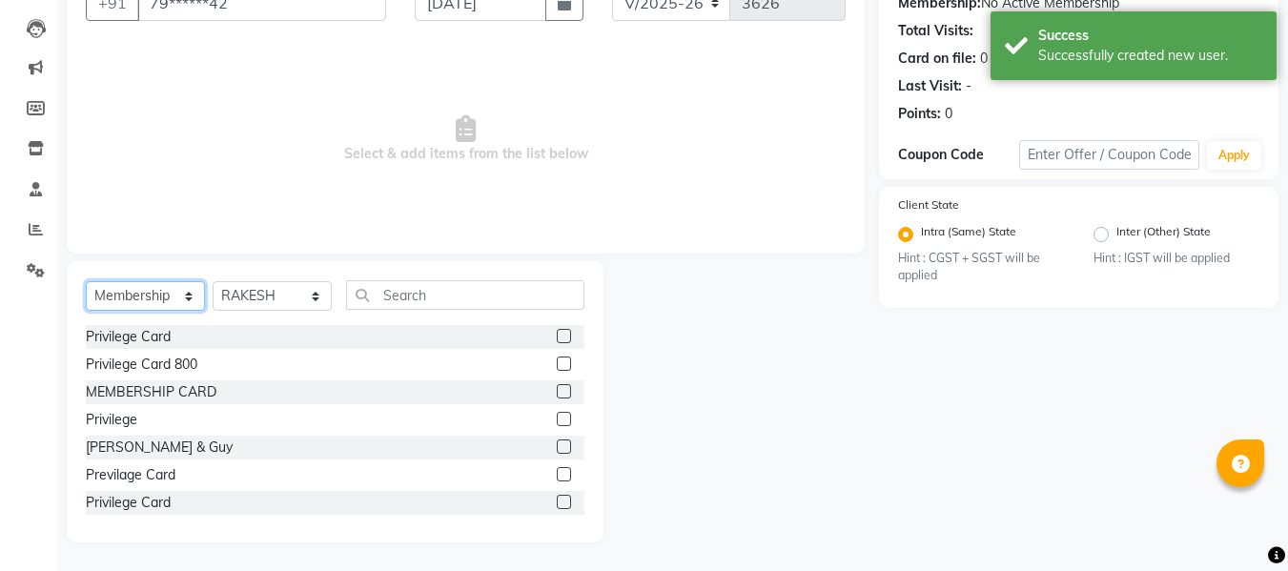
scroll to position [192, 0]
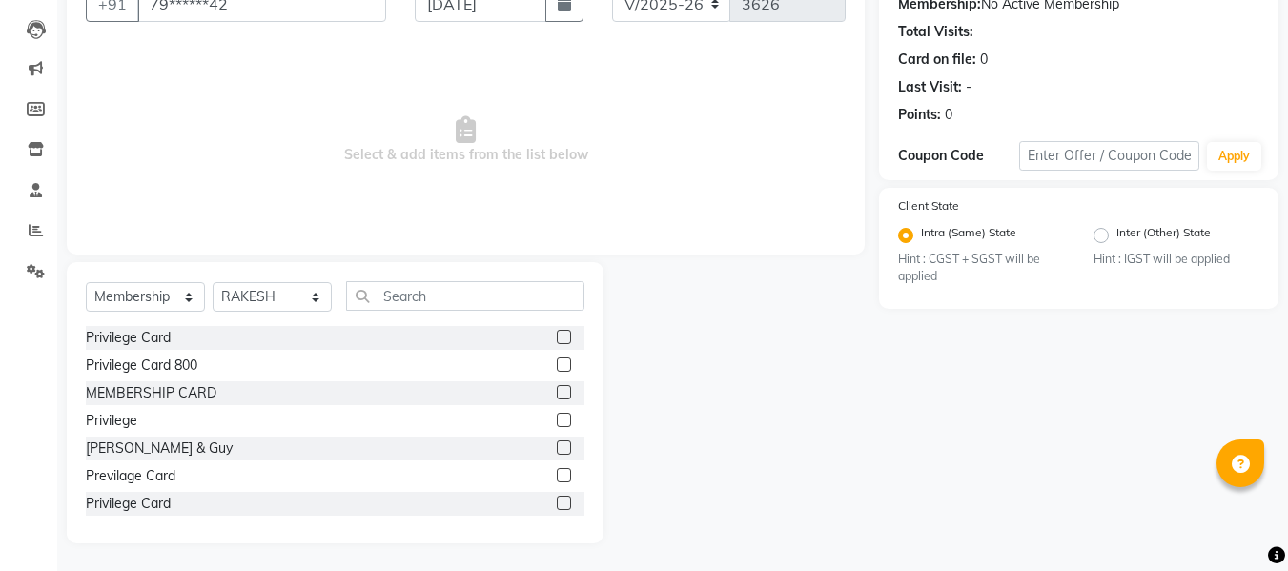
click at [557, 362] on label at bounding box center [564, 364] width 14 height 14
click at [557, 362] on input "checkbox" at bounding box center [563, 365] width 12 height 12
select select "select"
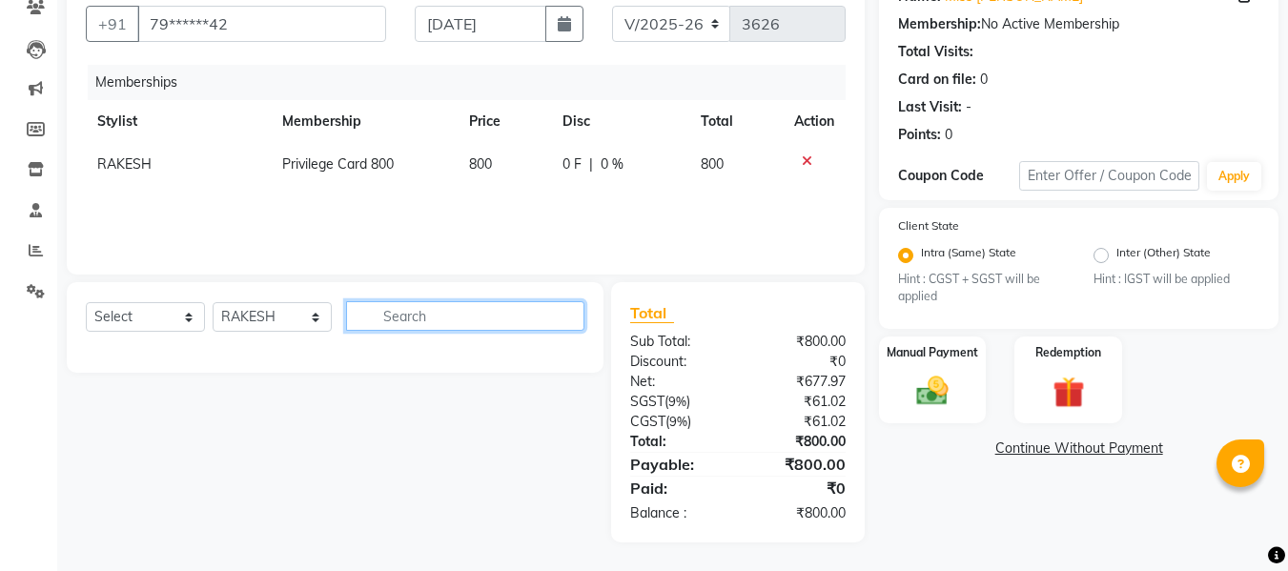
click at [388, 322] on input "text" at bounding box center [465, 316] width 238 height 30
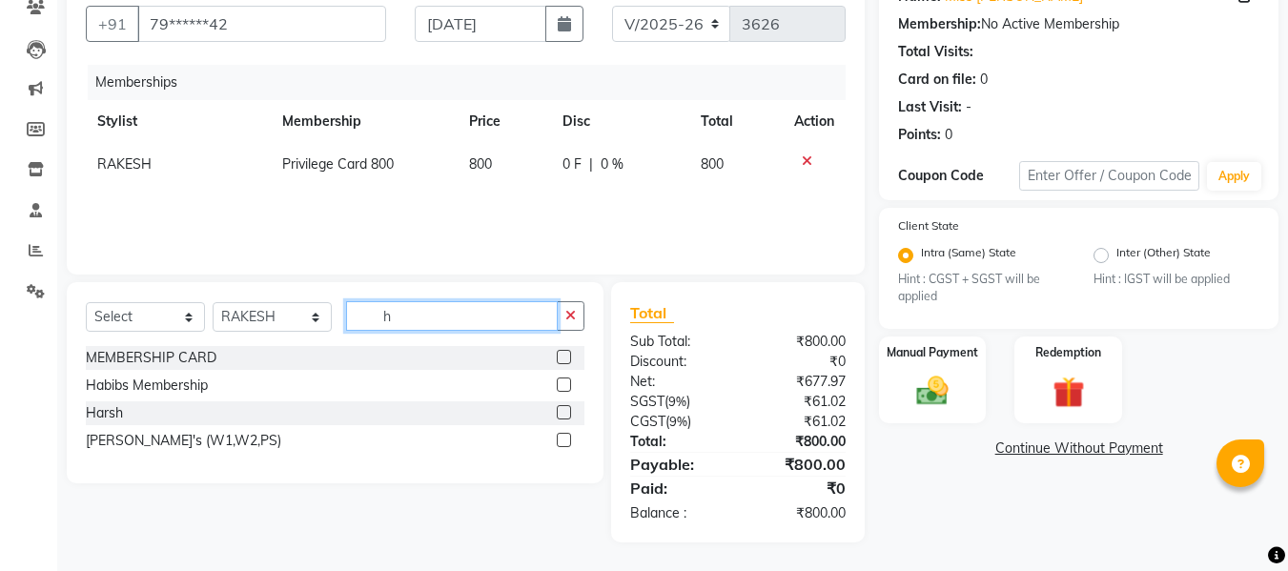
type input "h"
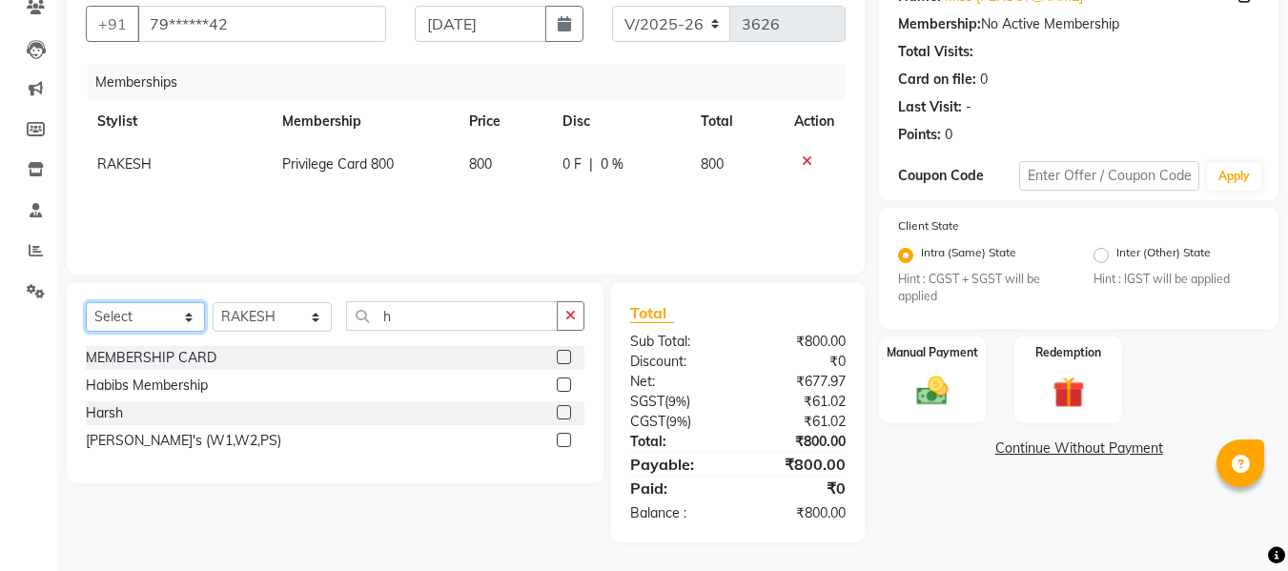
click at [129, 325] on select "Select Service Product Package Voucher Prepaid Gift Card" at bounding box center [145, 317] width 119 height 30
select select "service"
click at [86, 302] on select "Select Service Product Package Voucher Prepaid Gift Card" at bounding box center [145, 317] width 119 height 30
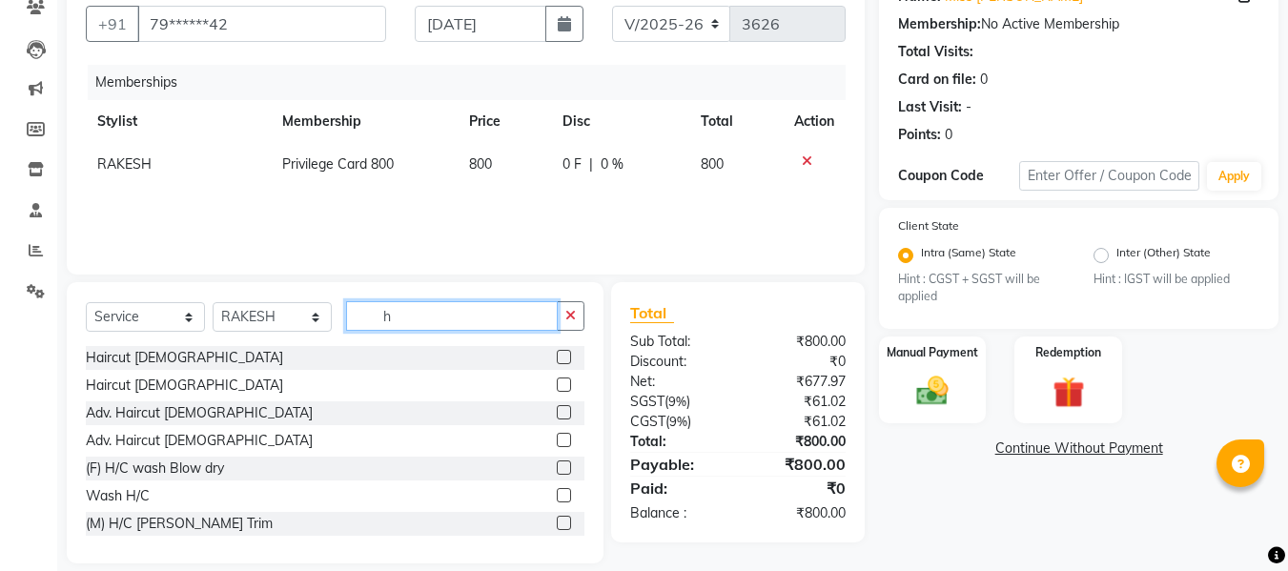
click at [414, 317] on input "h" at bounding box center [452, 316] width 212 height 30
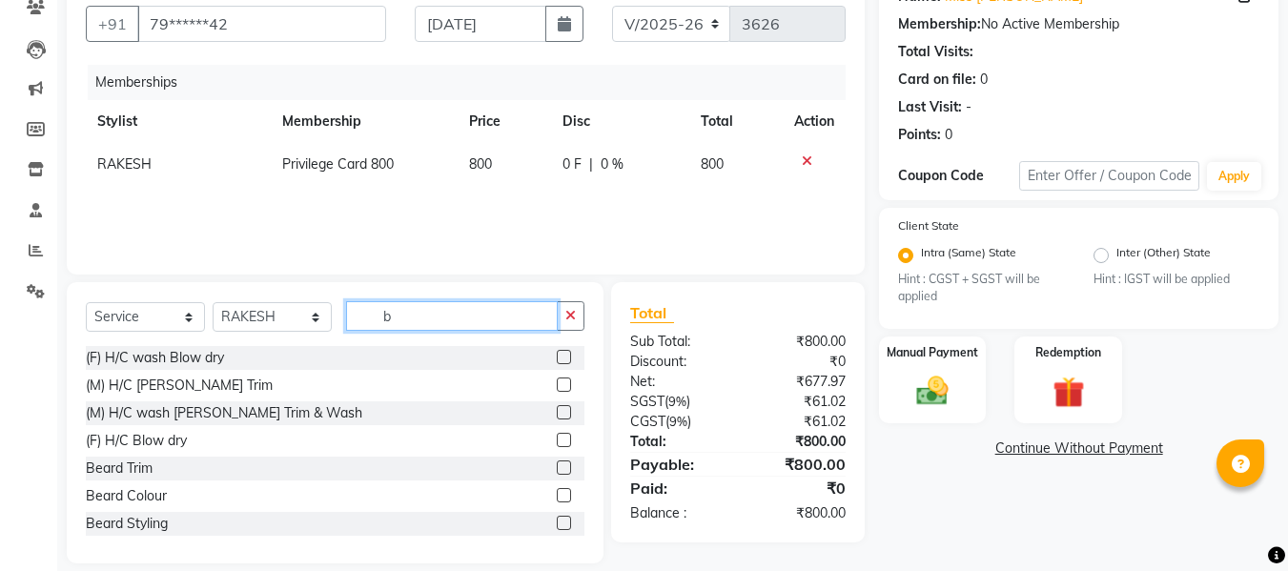
type input "b"
click at [557, 440] on label at bounding box center [564, 440] width 14 height 14
click at [557, 440] on input "checkbox" at bounding box center [563, 441] width 12 height 12
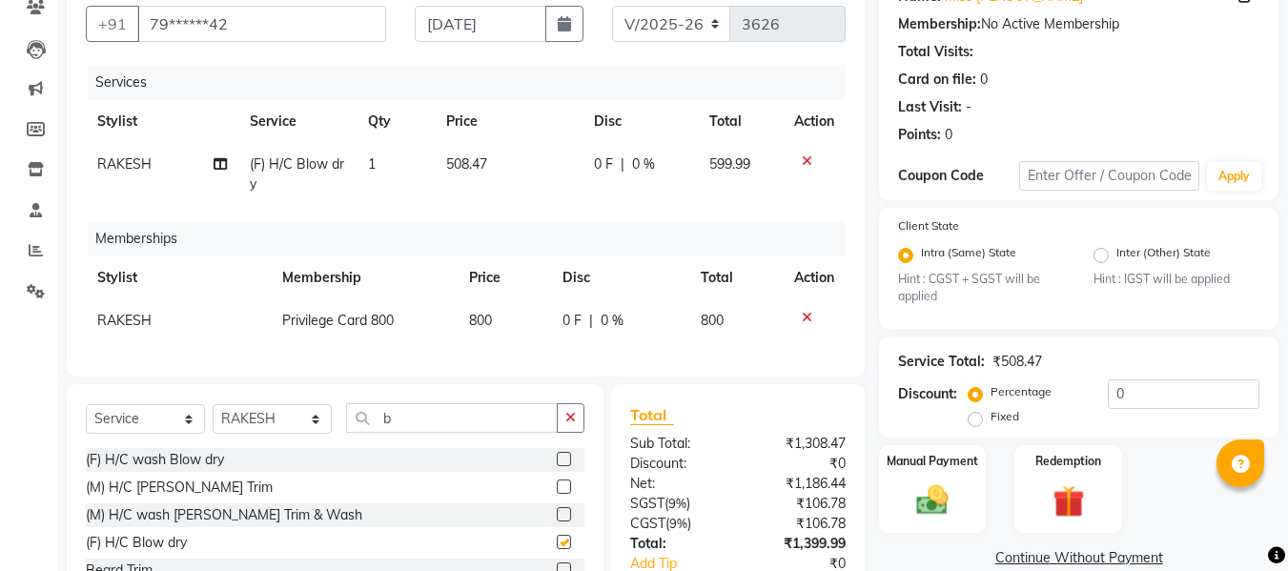
checkbox input "false"
click at [472, 168] on span "508.47" at bounding box center [466, 163] width 41 height 17
select select "41588"
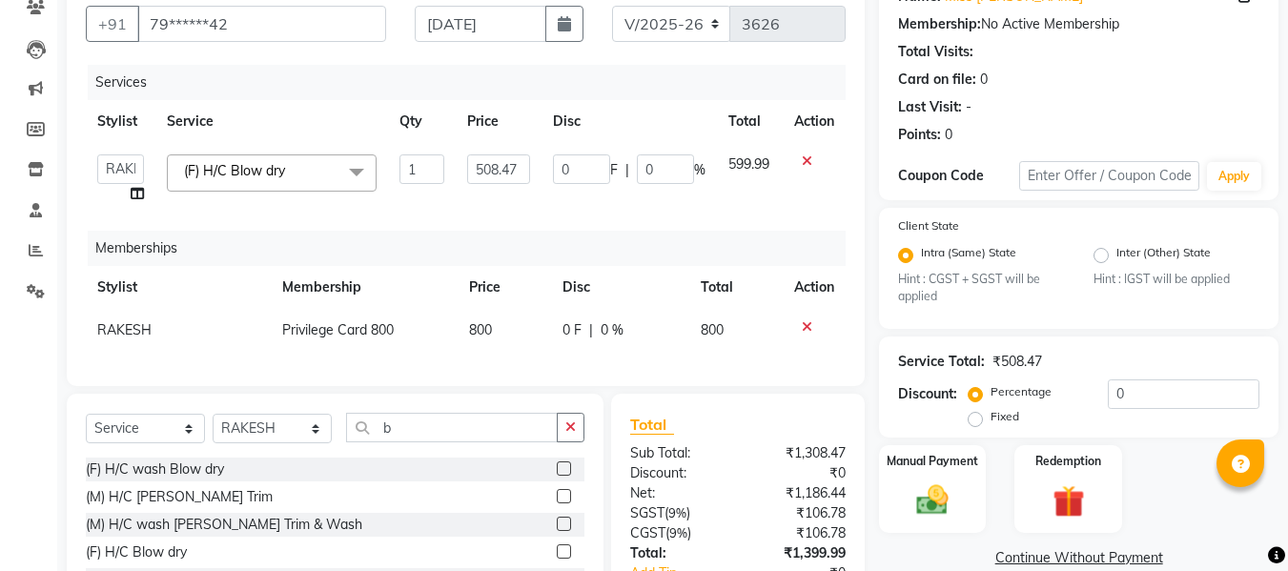
click at [472, 168] on input "508.47" at bounding box center [498, 169] width 63 height 30
type input "424"
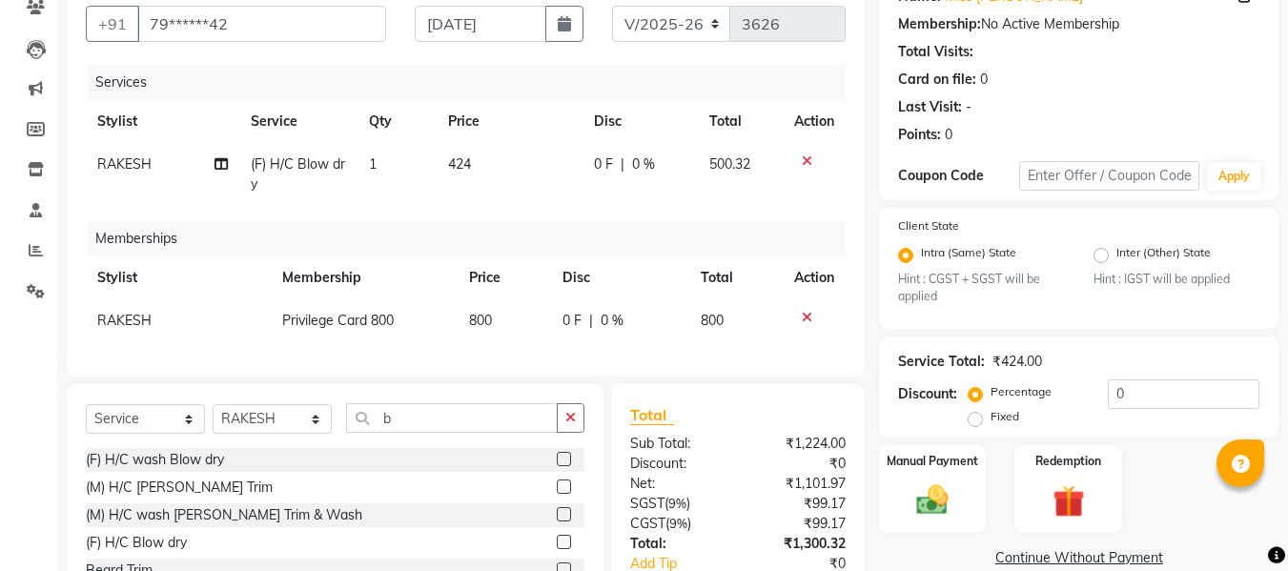
click at [493, 211] on div "Services Stylist Service Qty Price Disc Total Action RAKESH (F) H/C Blow dry 1 …" at bounding box center [466, 211] width 760 height 293
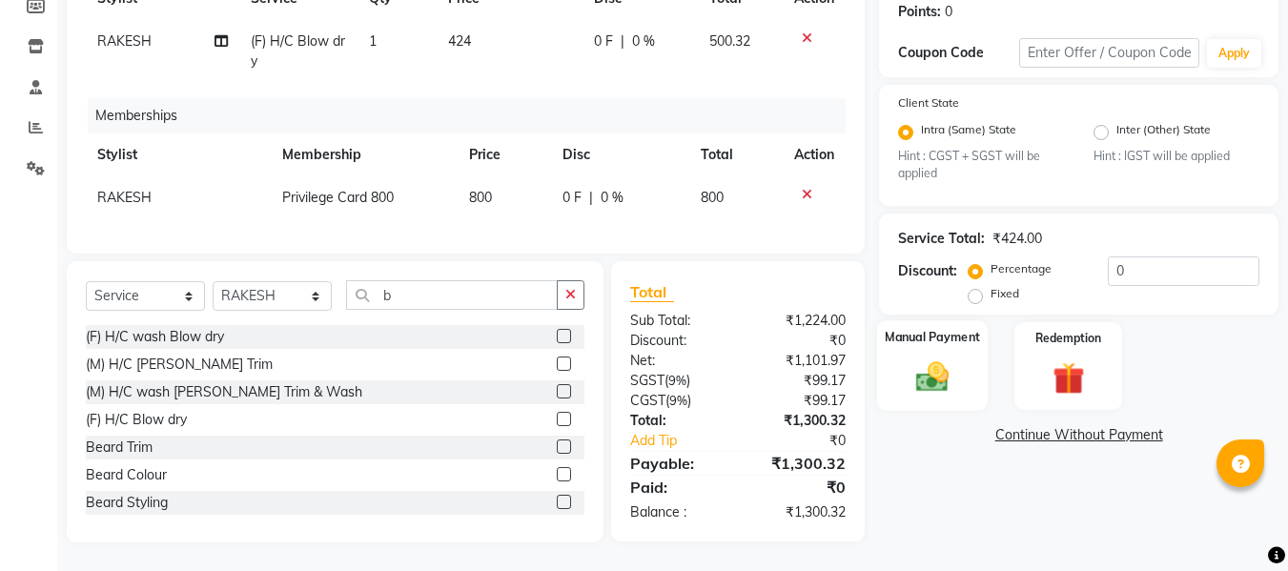
click at [941, 358] on img at bounding box center [932, 377] width 53 height 38
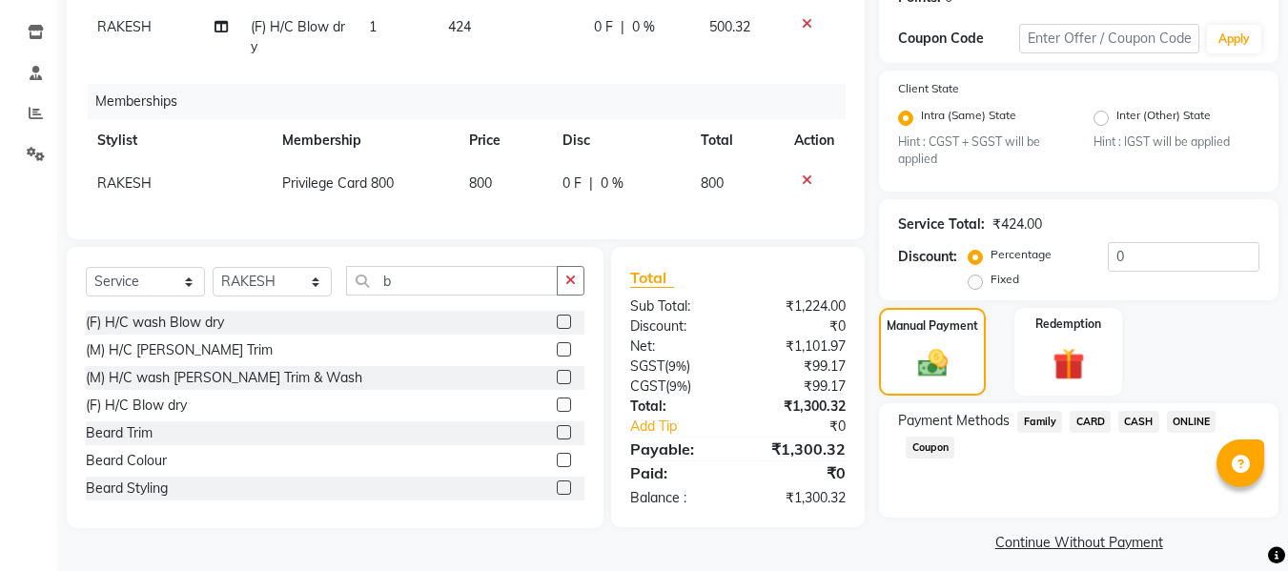
click at [1180, 423] on span "ONLINE" at bounding box center [1192, 422] width 50 height 22
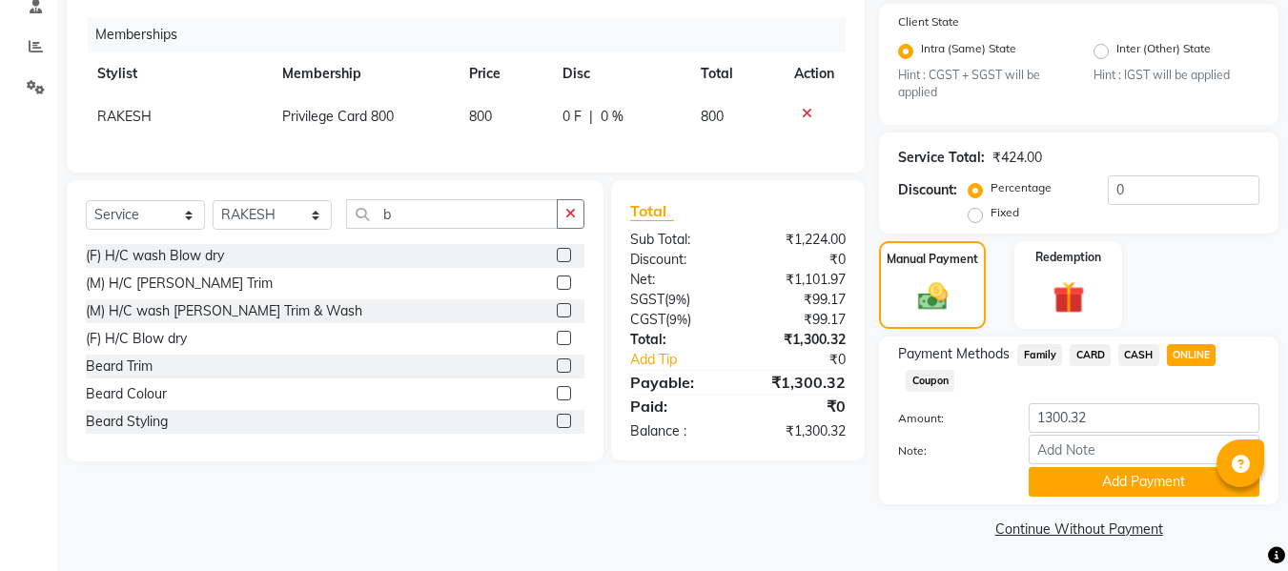
scroll to position [377, 0]
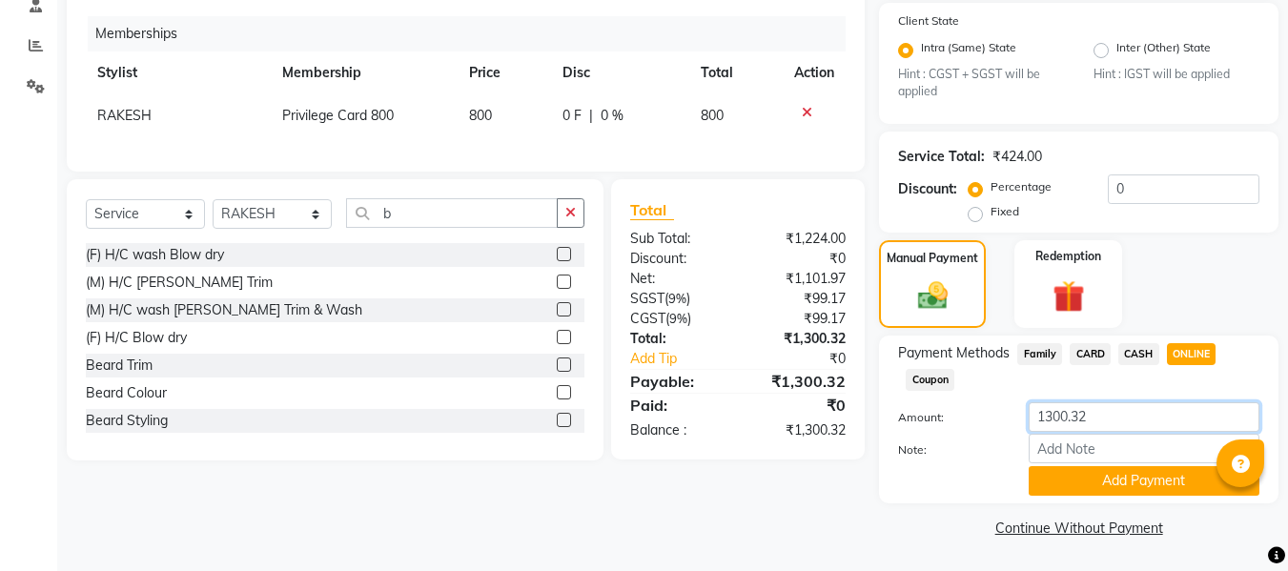
click at [1180, 423] on input "1300.32" at bounding box center [1144, 417] width 231 height 30
type input "600"
click at [1149, 479] on button "Add Payment" at bounding box center [1144, 481] width 231 height 30
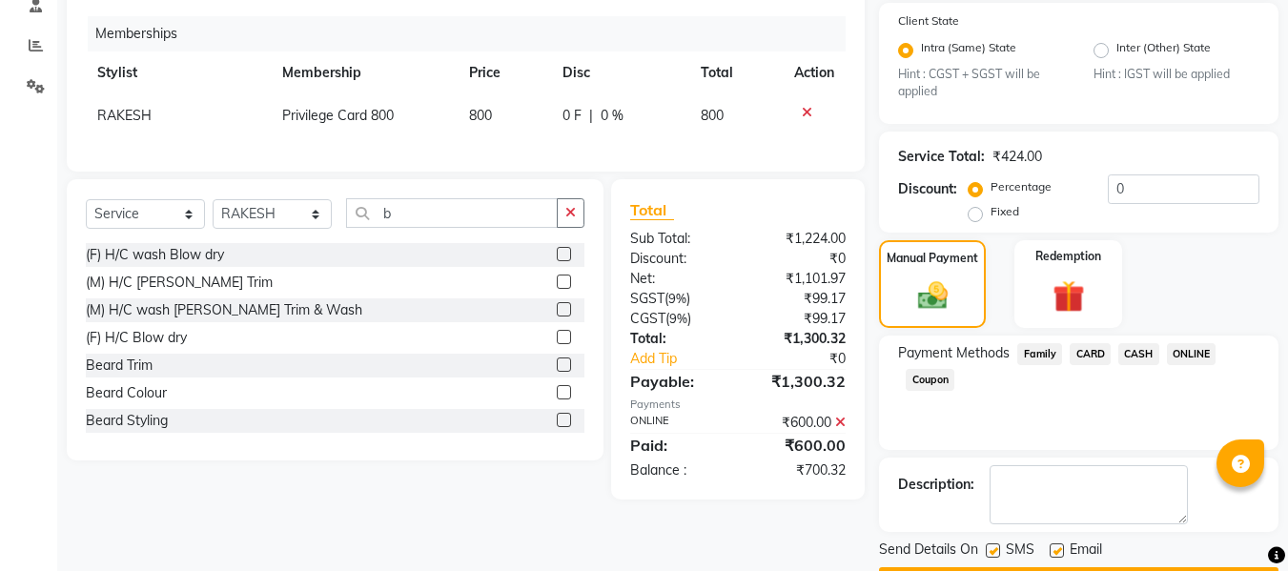
scroll to position [431, 0]
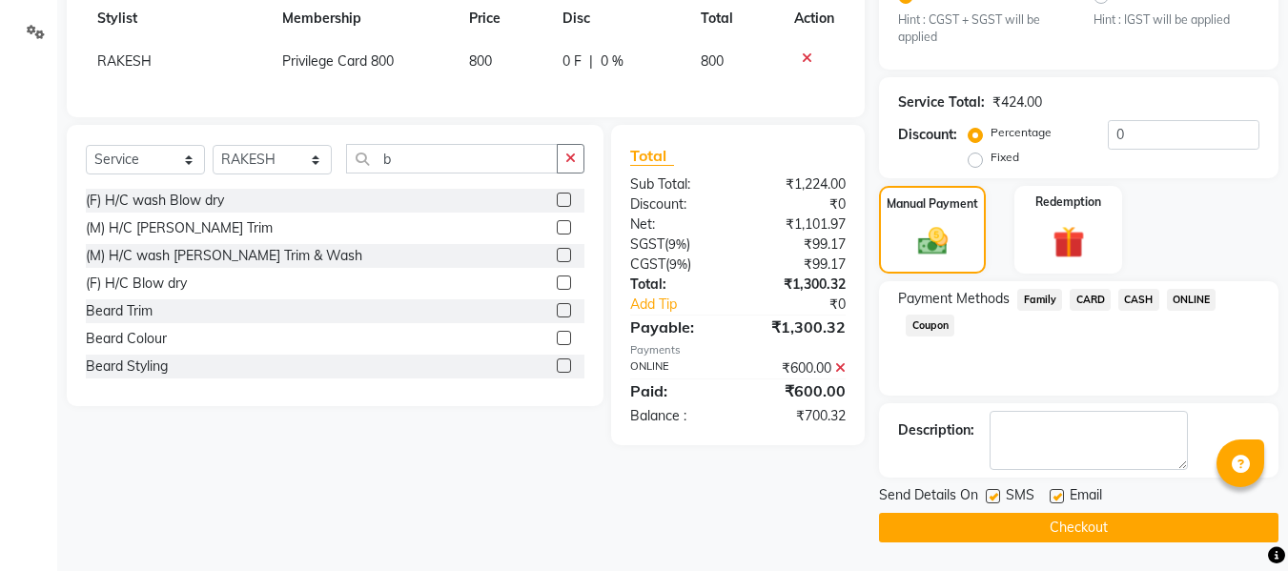
click at [1130, 294] on span "CASH" at bounding box center [1138, 300] width 41 height 22
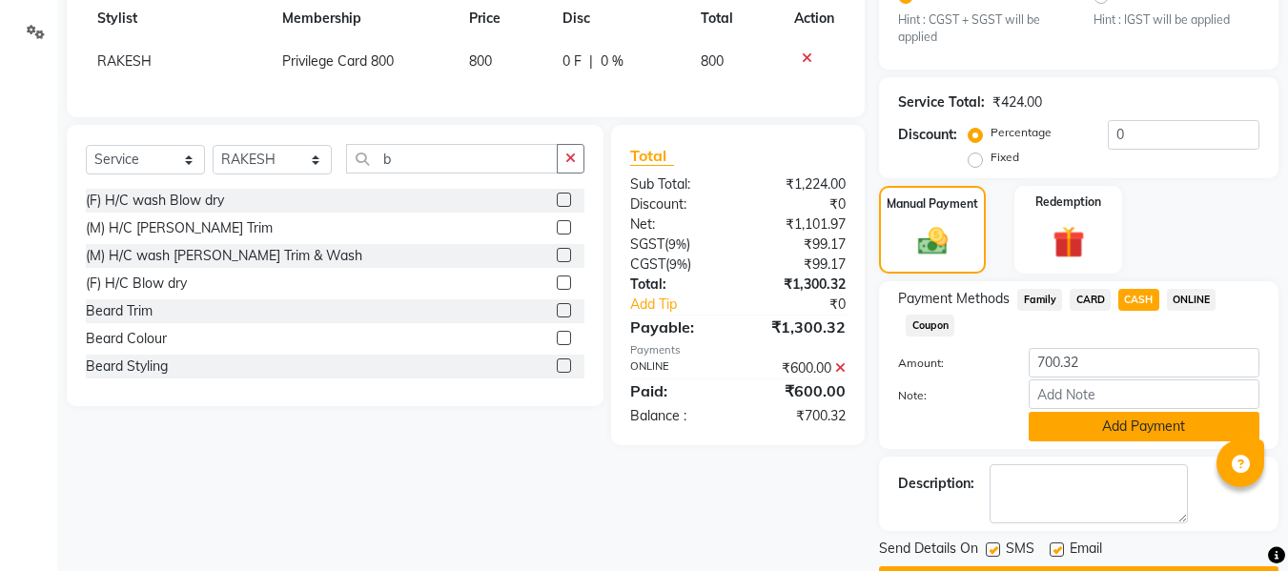
click at [1113, 425] on button "Add Payment" at bounding box center [1144, 427] width 231 height 30
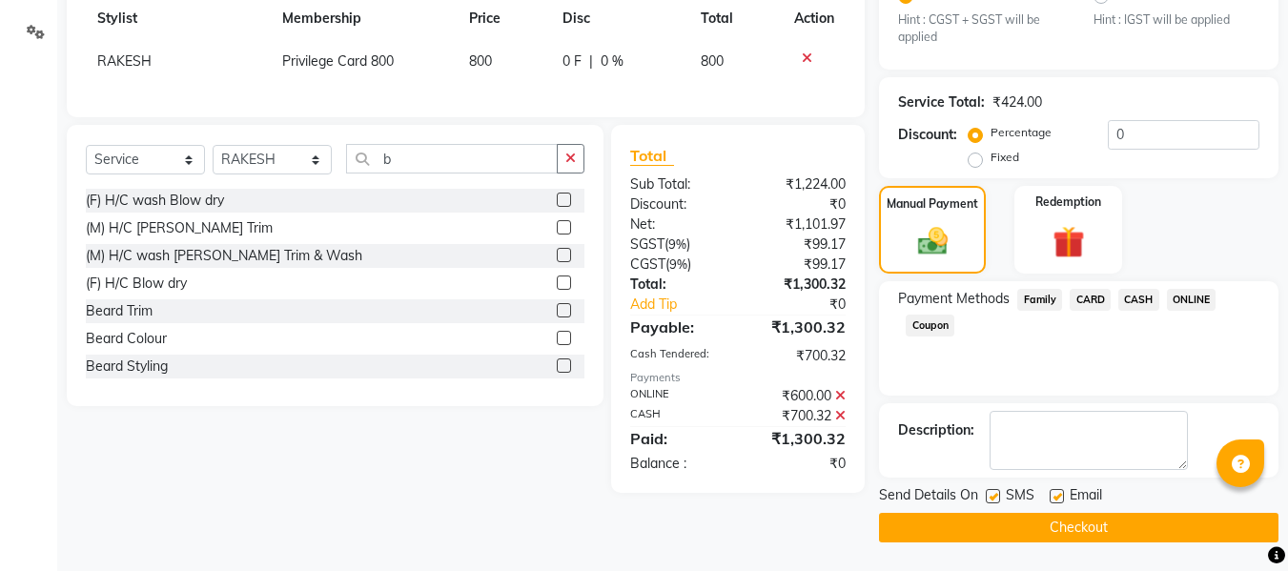
click at [1098, 539] on button "Checkout" at bounding box center [1078, 528] width 399 height 30
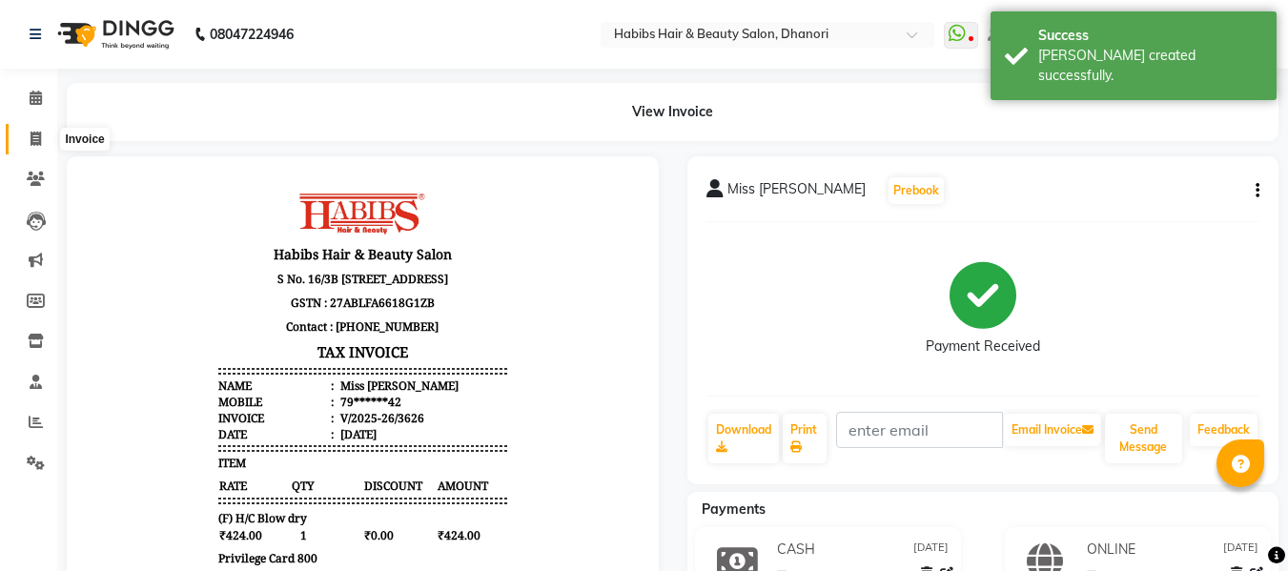
click at [39, 138] on icon at bounding box center [36, 139] width 10 height 14
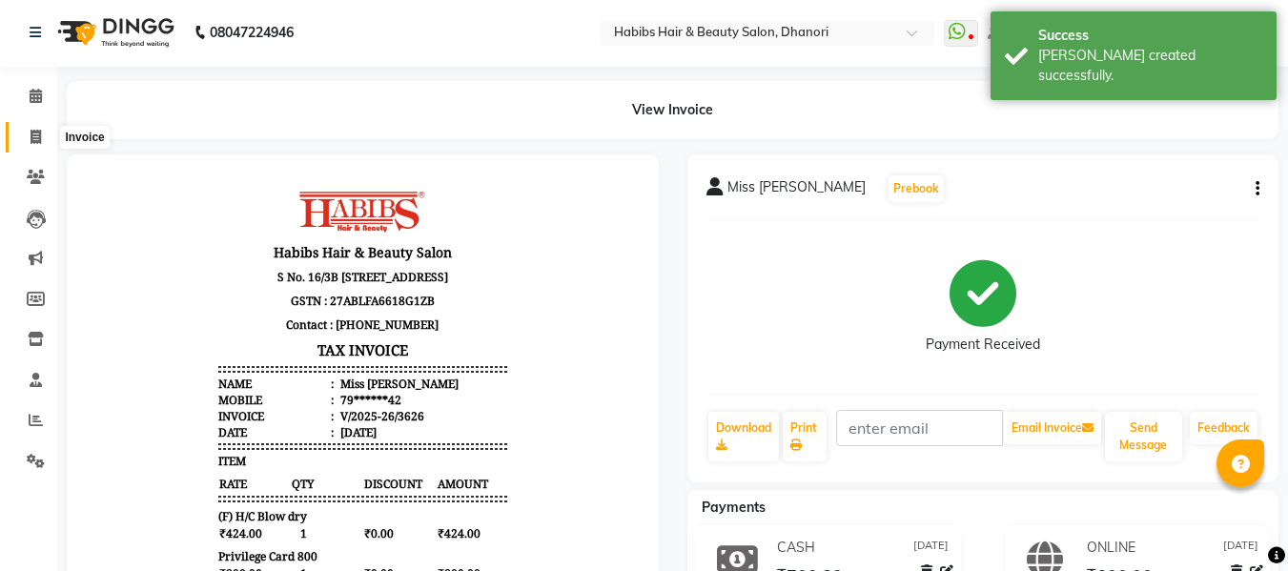
select select "4967"
select select "service"
